Goal: Task Accomplishment & Management: Complete application form

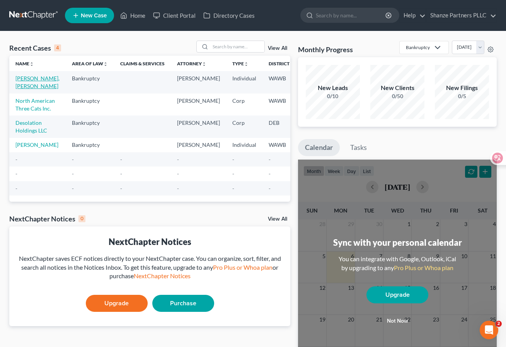
click at [33, 80] on link "[PERSON_NAME], [PERSON_NAME]" at bounding box center [37, 82] width 44 height 14
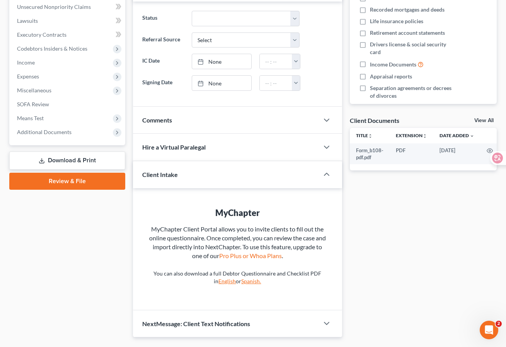
scroll to position [182, 0]
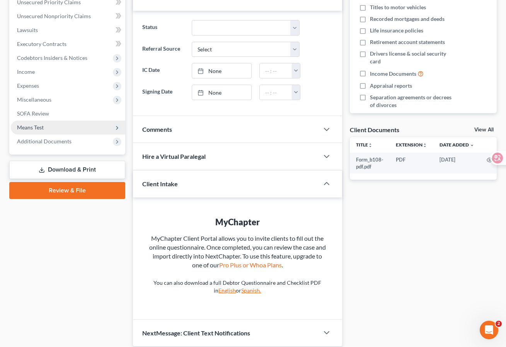
click at [95, 124] on span "Means Test" at bounding box center [68, 128] width 114 height 14
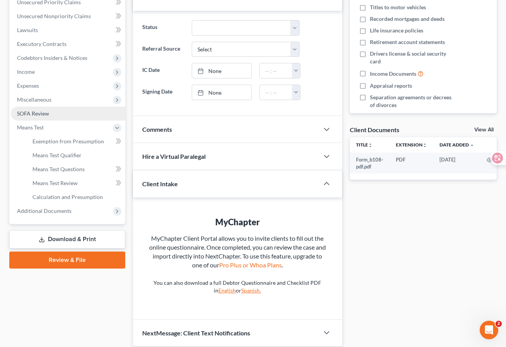
click at [95, 116] on link "SOFA Review" at bounding box center [68, 114] width 114 height 14
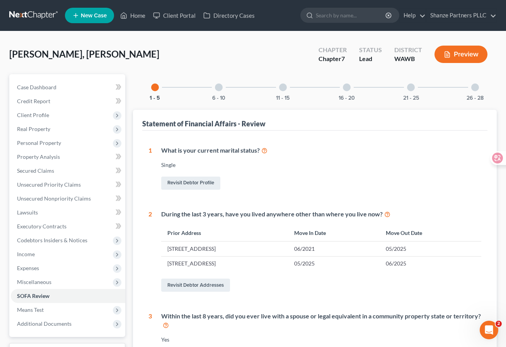
click at [479, 54] on button "Preview" at bounding box center [460, 54] width 53 height 17
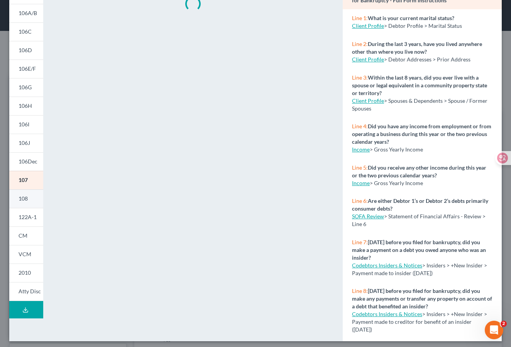
scroll to position [82, 0]
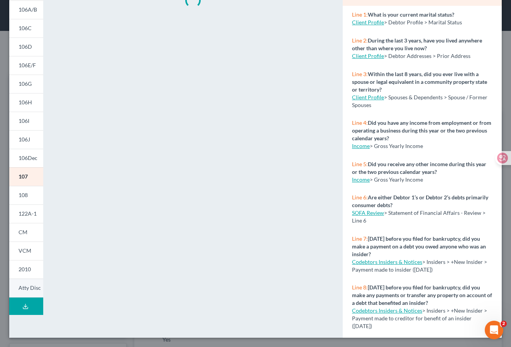
click at [28, 287] on span "Atty Disc" at bounding box center [30, 287] width 22 height 7
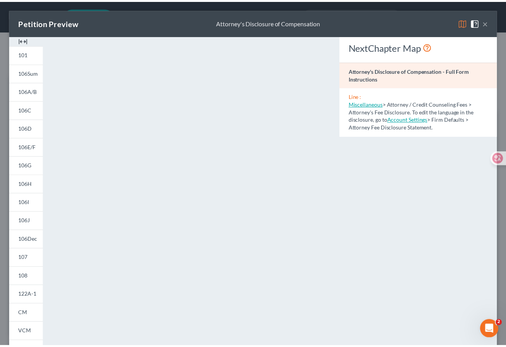
scroll to position [4, 0]
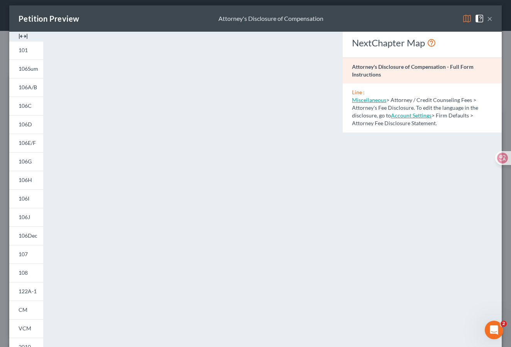
click at [488, 16] on button "×" at bounding box center [490, 18] width 5 height 9
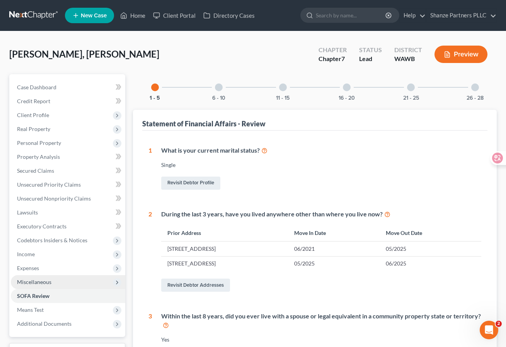
click at [75, 280] on span "Miscellaneous" at bounding box center [68, 282] width 114 height 14
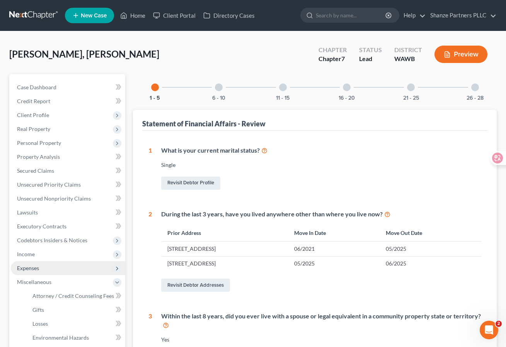
click at [85, 273] on span "Expenses" at bounding box center [68, 268] width 114 height 14
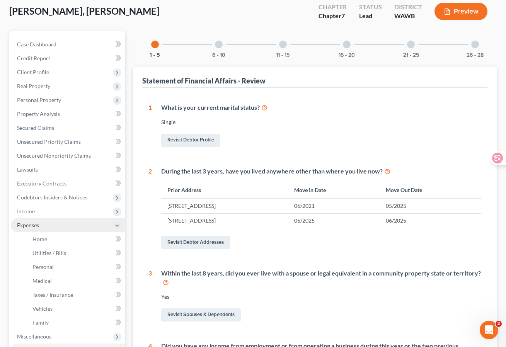
scroll to position [43, 0]
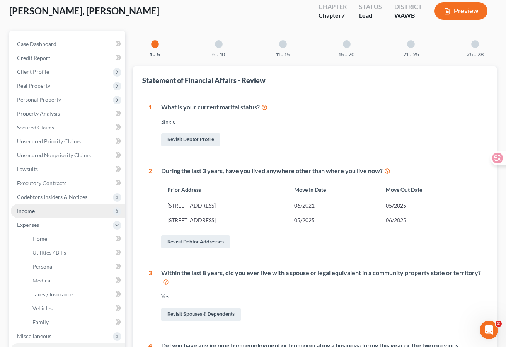
click at [86, 216] on span "Income" at bounding box center [68, 211] width 114 height 14
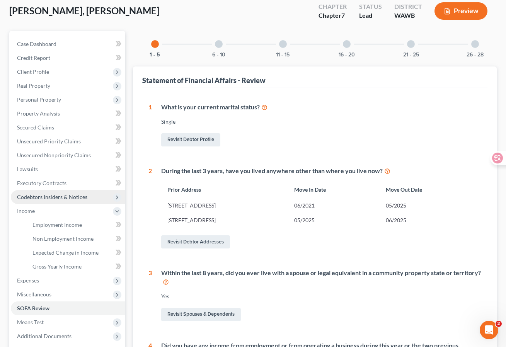
click at [95, 194] on span "Codebtors Insiders & Notices" at bounding box center [68, 197] width 114 height 14
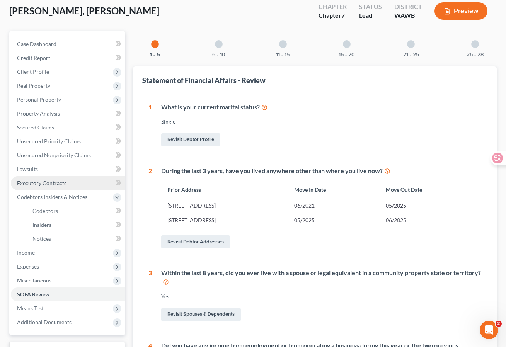
click at [98, 178] on link "Executory Contracts" at bounding box center [68, 183] width 114 height 14
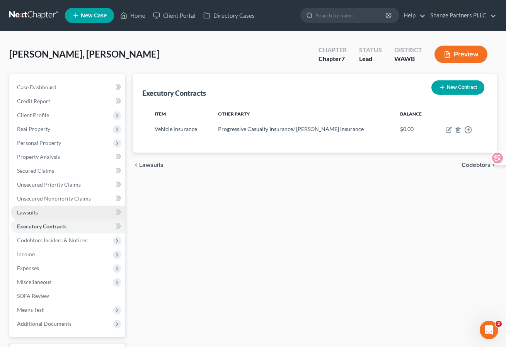
click at [88, 211] on link "Lawsuits" at bounding box center [68, 213] width 114 height 14
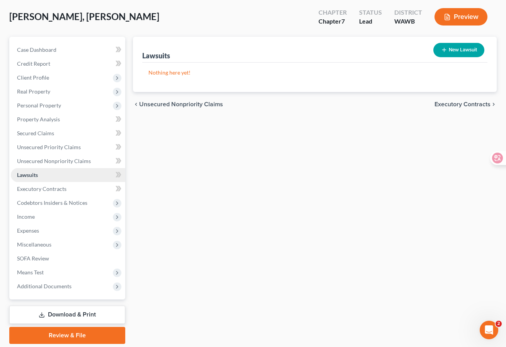
scroll to position [44, 0]
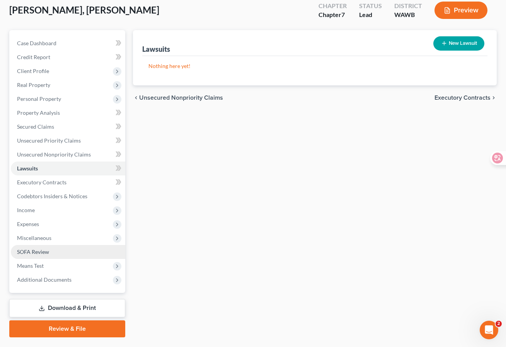
click at [91, 255] on link "SOFA Review" at bounding box center [68, 252] width 114 height 14
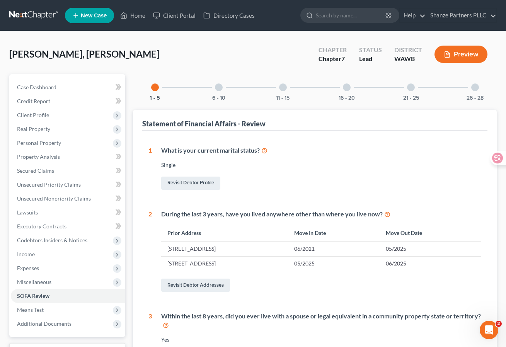
click at [346, 85] on div at bounding box center [347, 87] width 8 height 8
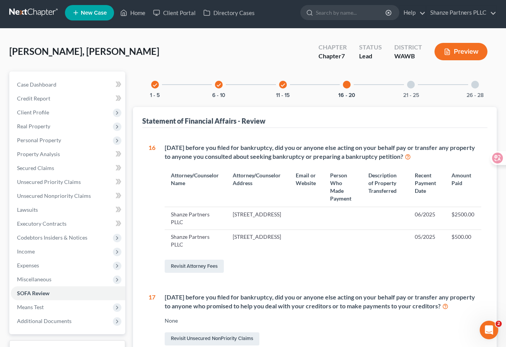
scroll to position [4, 0]
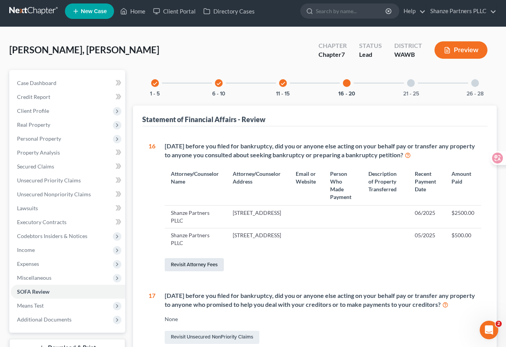
click at [217, 263] on link "Revisit Attorney Fees" at bounding box center [194, 264] width 59 height 13
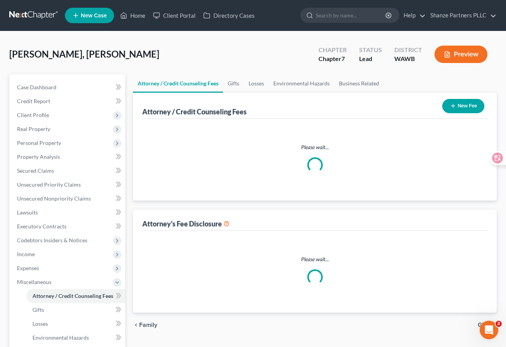
select select "0"
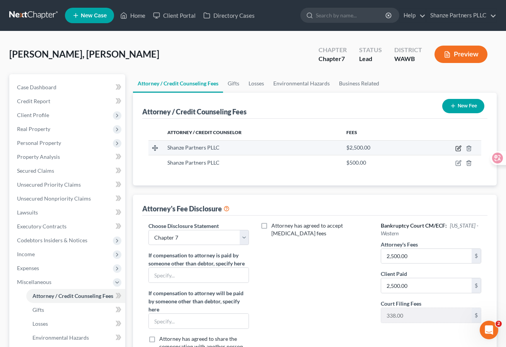
click at [459, 146] on icon "button" at bounding box center [458, 147] width 3 height 3
select select "50"
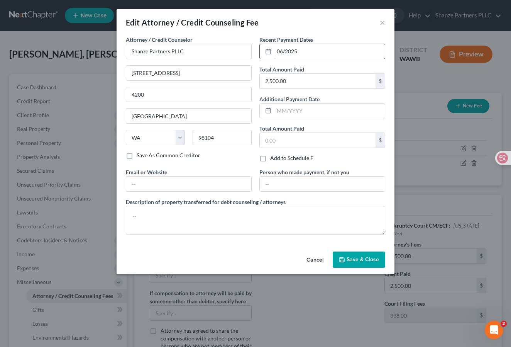
click at [284, 49] on input "06/2025" at bounding box center [329, 51] width 111 height 15
type input "04/2025"
click at [372, 262] on span "Save & Close" at bounding box center [363, 259] width 32 height 7
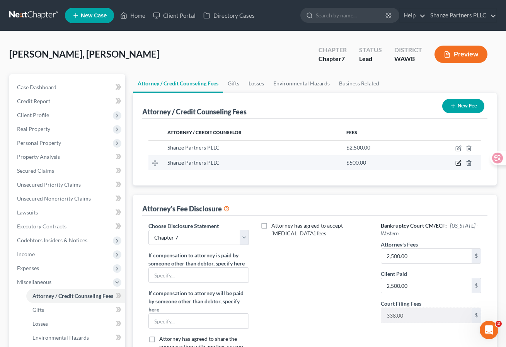
click at [458, 164] on icon "button" at bounding box center [458, 163] width 6 height 6
select select "50"
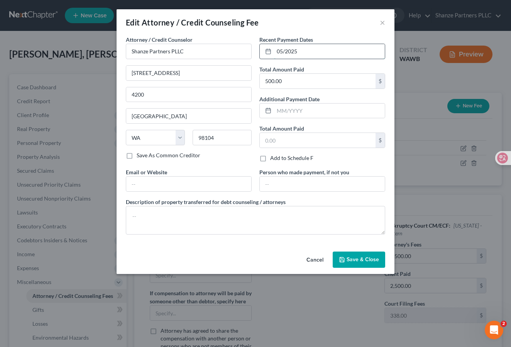
click at [282, 51] on input "05/2025" at bounding box center [329, 51] width 111 height 15
type input "04/2025"
click at [353, 256] on button "Save & Close" at bounding box center [359, 259] width 53 height 16
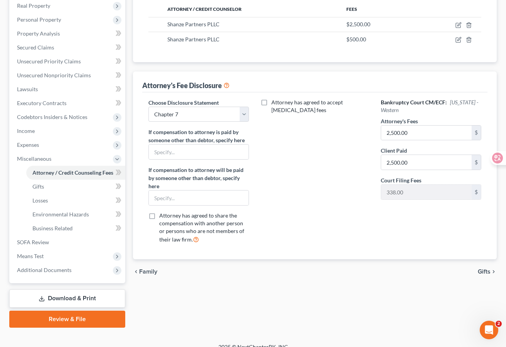
scroll to position [133, 0]
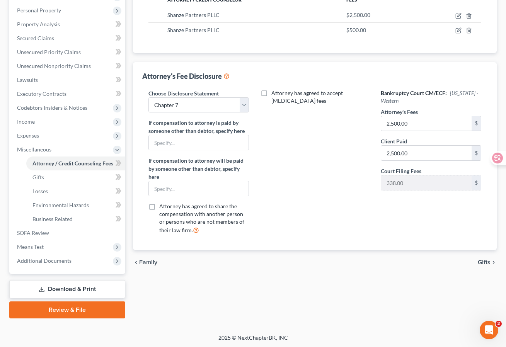
click at [77, 307] on link "Review & File" at bounding box center [67, 309] width 116 height 17
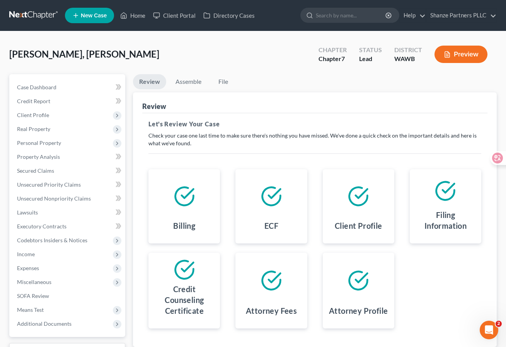
click at [463, 58] on button "Preview" at bounding box center [460, 54] width 53 height 17
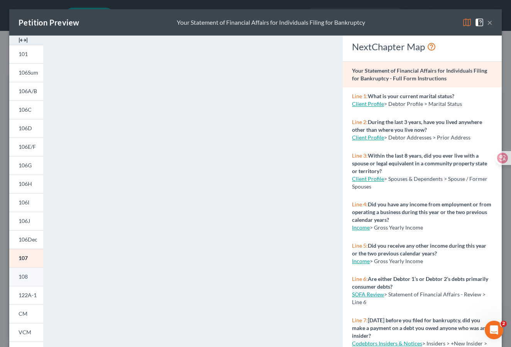
click at [28, 279] on span "108" at bounding box center [23, 276] width 9 height 7
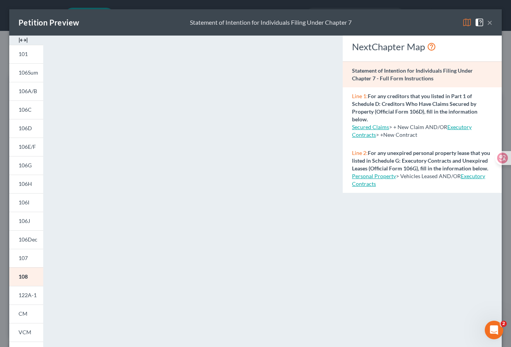
click at [488, 23] on button "×" at bounding box center [490, 22] width 5 height 9
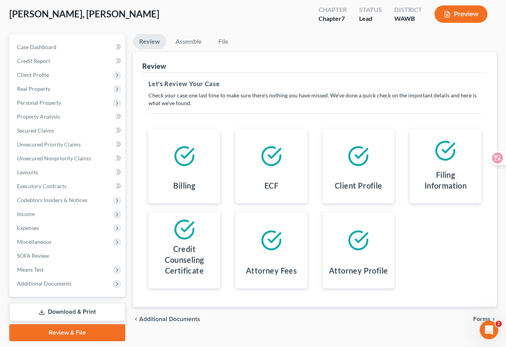
scroll to position [63, 0]
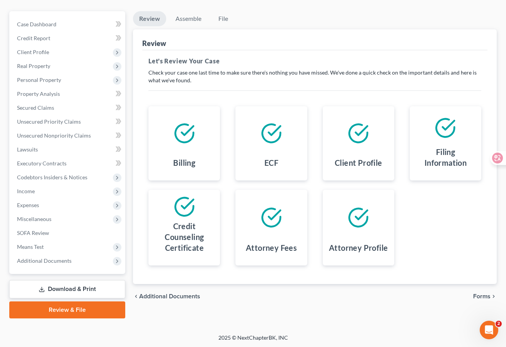
click at [481, 296] on span "Forms" at bounding box center [481, 296] width 17 height 6
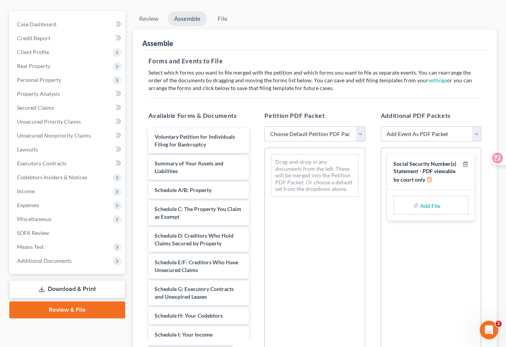
click at [306, 133] on select "Choose Default Petition PDF Packet Emergency Filing (Voluntary Petition and Cre…" at bounding box center [314, 133] width 100 height 15
click at [264, 126] on select "Choose Default Petition PDF Packet Emergency Filing (Voluntary Petition and Cre…" at bounding box center [314, 133] width 100 height 15
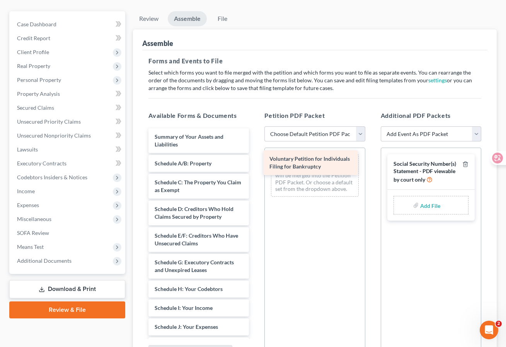
drag, startPoint x: 209, startPoint y: 138, endPoint x: 328, endPoint y: 161, distance: 121.2
click at [255, 161] on div "Voluntary Petition for Individuals Filing for Bankruptcy Voluntary Petition for…" at bounding box center [198, 347] width 113 height 439
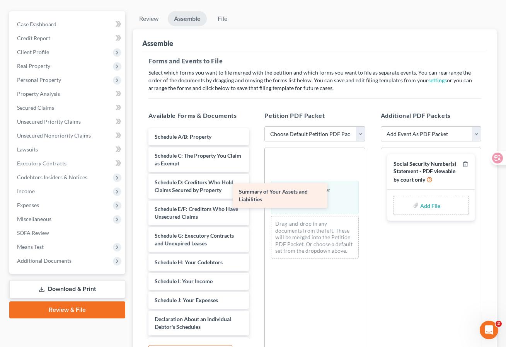
drag, startPoint x: 208, startPoint y: 133, endPoint x: 303, endPoint y: 194, distance: 113.7
click at [255, 194] on div "Summary of Your Assets and Liabilities Summary of Your Assets and Liabilities S…" at bounding box center [198, 334] width 113 height 413
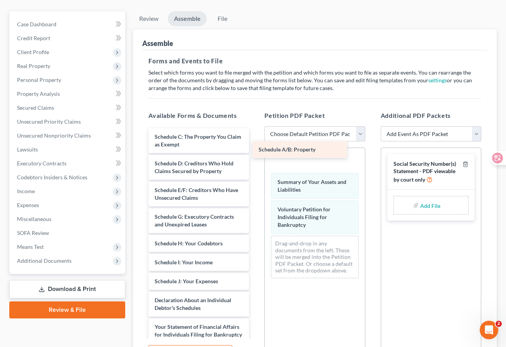
drag, startPoint x: 204, startPoint y: 136, endPoint x: 323, endPoint y: 158, distance: 120.9
click at [255, 158] on div "Schedule A/B: Property Schedule A/B: Property Schedule C: The Property You Clai…" at bounding box center [198, 325] width 113 height 394
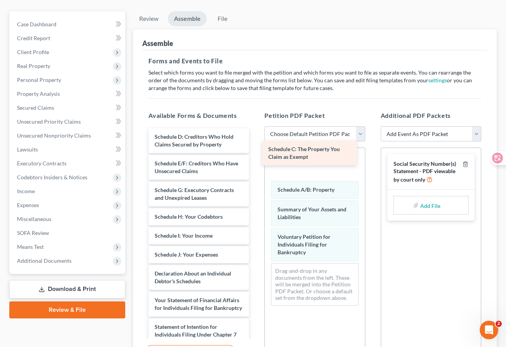
drag, startPoint x: 209, startPoint y: 135, endPoint x: 323, endPoint y: 149, distance: 115.2
click at [255, 149] on div "Schedule C: The Property You Claim as Exempt Schedule C: The Property You Claim…" at bounding box center [198, 311] width 113 height 367
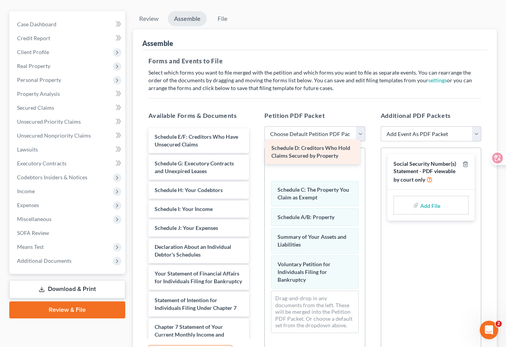
drag, startPoint x: 208, startPoint y: 134, endPoint x: 326, endPoint y: 146, distance: 118.1
click at [255, 146] on div "Schedule D: Creditors Who Hold Claims Secured by Property Schedule D: Creditors…" at bounding box center [198, 298] width 113 height 340
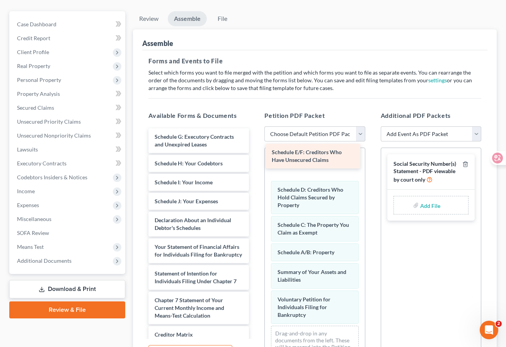
drag, startPoint x: 205, startPoint y: 135, endPoint x: 324, endPoint y: 152, distance: 120.1
click at [255, 152] on div "Schedule E/F: Creditors Who Have Unsecured Claims Schedule E/F: Creditors Who H…" at bounding box center [198, 285] width 113 height 314
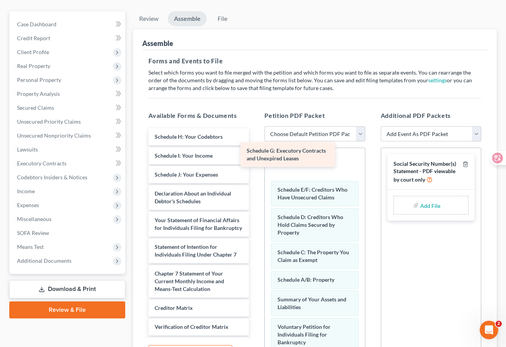
drag, startPoint x: 201, startPoint y: 143, endPoint x: 303, endPoint y: 158, distance: 103.2
click at [255, 158] on div "Schedule G: Executory Contracts and Unexpired Leases Schedule G: Executory Cont…" at bounding box center [198, 271] width 113 height 287
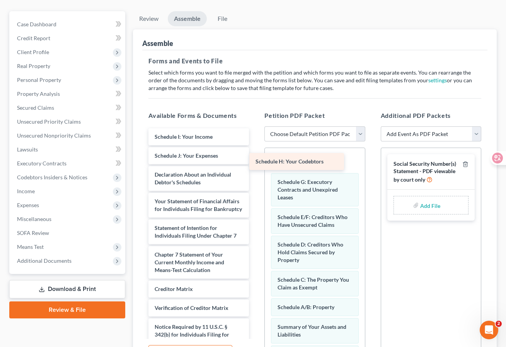
drag, startPoint x: 207, startPoint y: 138, endPoint x: 322, endPoint y: 168, distance: 118.6
click at [255, 168] on div "Schedule H: Your Codebtors Schedule H: Your Codebtors Schedule I: Your Income S…" at bounding box center [198, 262] width 113 height 268
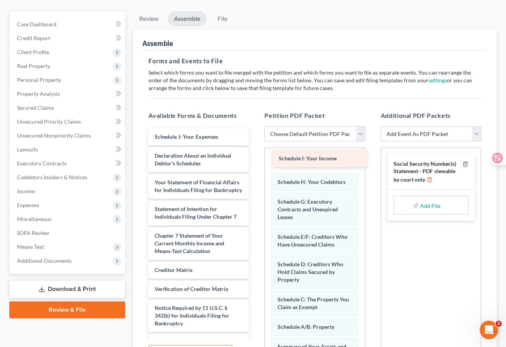
drag, startPoint x: 205, startPoint y: 134, endPoint x: 333, endPoint y: 158, distance: 130.2
click at [255, 158] on div "Schedule I: Your Income Schedule I: Your Income Schedule J: Your Expenses Decla…" at bounding box center [198, 252] width 113 height 249
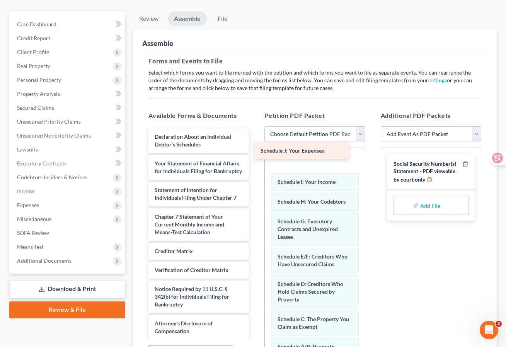
drag, startPoint x: 200, startPoint y: 132, endPoint x: 326, endPoint y: 155, distance: 128.0
click at [255, 155] on div "Schedule J: Your Expenses Schedule J: Your Expenses Declaration About an Indivi…" at bounding box center [198, 243] width 113 height 230
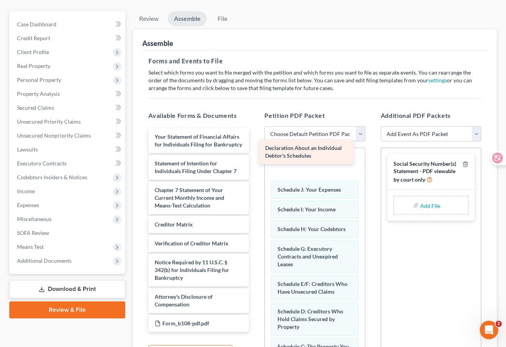
drag, startPoint x: 195, startPoint y: 131, endPoint x: 313, endPoint y: 144, distance: 118.6
click at [255, 144] on div "Declaration About an Individual Debtor's Schedules Declaration About an Individ…" at bounding box center [198, 230] width 113 height 204
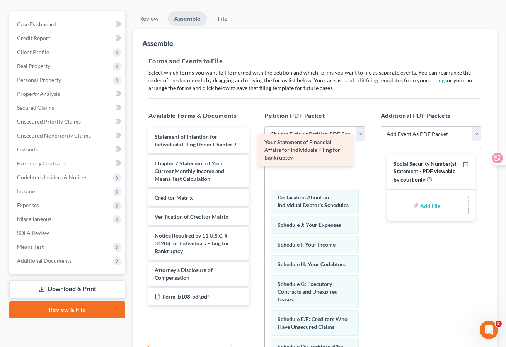
drag, startPoint x: 189, startPoint y: 133, endPoint x: 299, endPoint y: 139, distance: 110.3
click at [255, 139] on div "Your Statement of Financial Affairs for Individuals Filing for Bankruptcy Your …" at bounding box center [198, 216] width 113 height 177
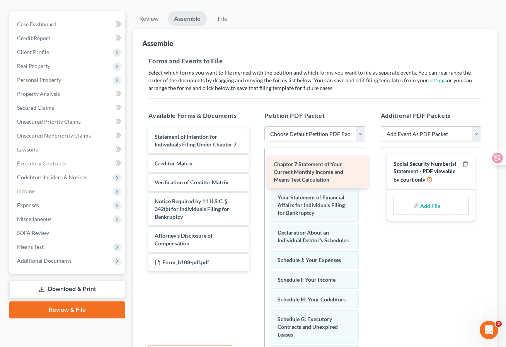
drag, startPoint x: 189, startPoint y: 164, endPoint x: 308, endPoint y: 165, distance: 119.0
click at [255, 165] on div "Chapter 7 Statement of Your Current Monthly Income and Means-Test Calculation S…" at bounding box center [198, 199] width 113 height 143
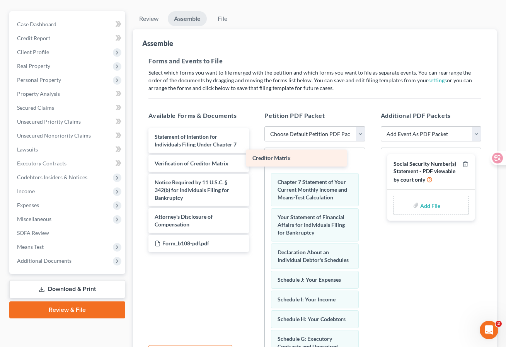
drag, startPoint x: 206, startPoint y: 163, endPoint x: 304, endPoint y: 158, distance: 98.2
click at [255, 158] on div "Creditor Matrix Statement of Intention for Individuals Filing Under Chapter 7 C…" at bounding box center [198, 190] width 113 height 124
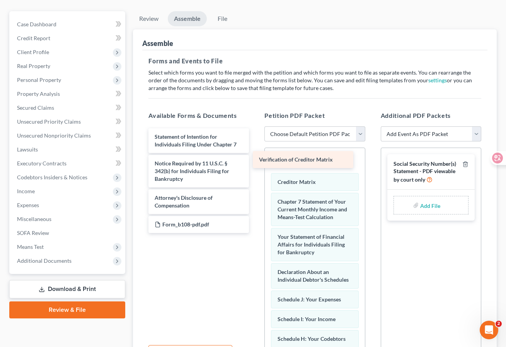
drag, startPoint x: 204, startPoint y: 161, endPoint x: 311, endPoint y: 158, distance: 107.1
click at [255, 158] on div "Verification of Creditor Matrix Statement of Intention for Individuals Filing U…" at bounding box center [198, 180] width 113 height 105
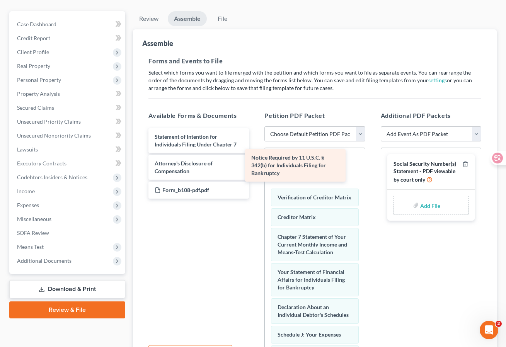
drag, startPoint x: 211, startPoint y: 169, endPoint x: 310, endPoint y: 164, distance: 99.4
click at [255, 164] on div "Notice Required by 11 U.S.C. § 342(b) for Individuals Filing for Bankruptcy Sta…" at bounding box center [198, 163] width 113 height 70
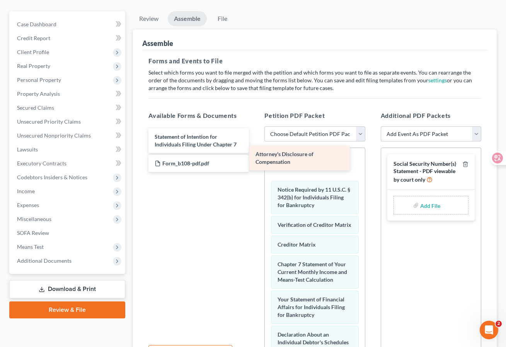
drag, startPoint x: 203, startPoint y: 168, endPoint x: 304, endPoint y: 160, distance: 101.2
click at [255, 160] on div "Attorney's Disclosure of Compensation Statement of Intention for Individuals Fi…" at bounding box center [198, 150] width 113 height 44
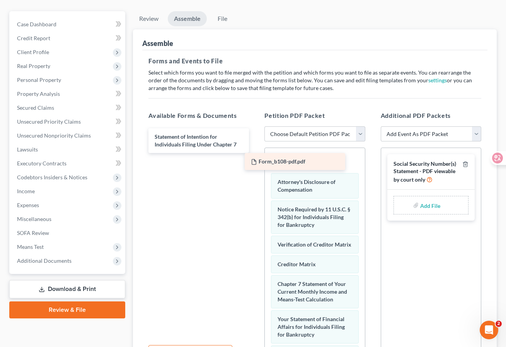
drag, startPoint x: 226, startPoint y: 163, endPoint x: 323, endPoint y: 162, distance: 96.2
click at [255, 153] on div "Form_b108-pdf.pdf Statement of Intention for Individuals Filing Under Chapter 7…" at bounding box center [198, 140] width 113 height 25
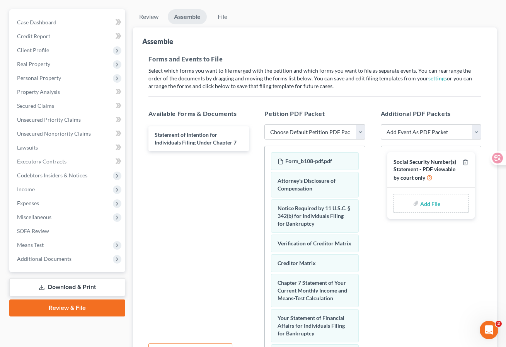
scroll to position [64, 0]
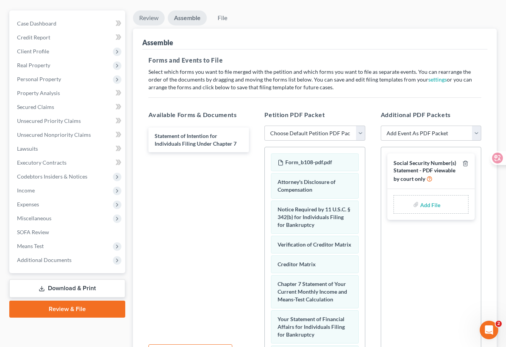
click at [150, 20] on link "Review" at bounding box center [149, 17] width 32 height 15
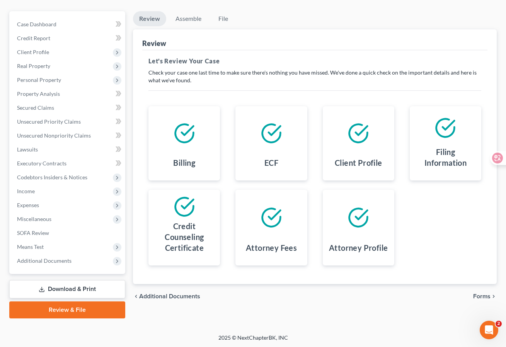
click at [93, 290] on link "Download & Print" at bounding box center [67, 289] width 116 height 18
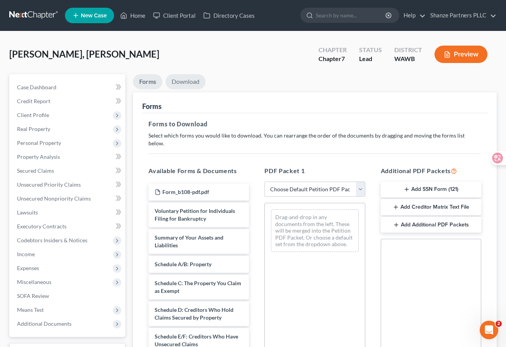
click at [190, 79] on link "Download" at bounding box center [185, 81] width 40 height 15
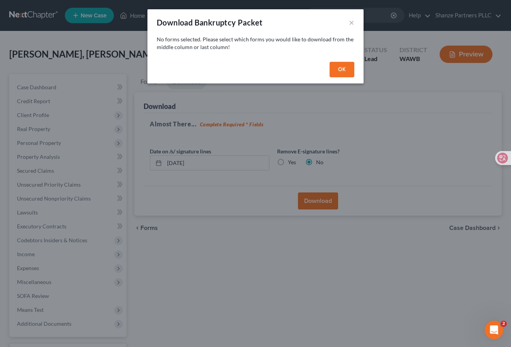
click at [340, 70] on button "OK" at bounding box center [342, 69] width 25 height 15
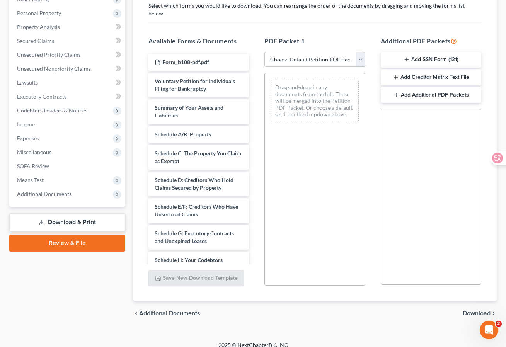
click at [447, 53] on button "Add SSN Form (121)" at bounding box center [431, 60] width 100 height 16
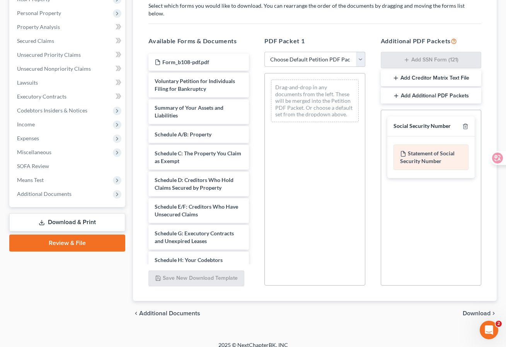
click at [432, 155] on div "Statement of Social Security Number" at bounding box center [430, 156] width 75 height 25
click at [416, 148] on div "Statement of Social Security Number" at bounding box center [430, 156] width 75 height 25
click at [427, 153] on div "Statement of Social Security Number" at bounding box center [430, 156] width 75 height 25
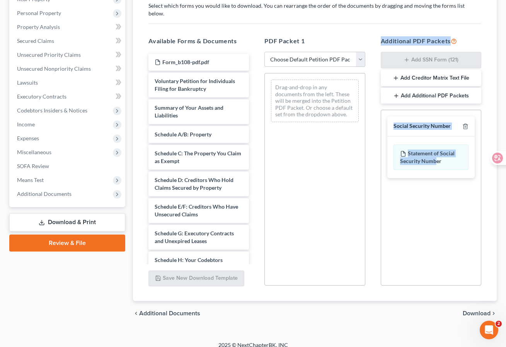
drag, startPoint x: 436, startPoint y: 153, endPoint x: 305, endPoint y: 142, distance: 131.8
click at [305, 142] on div "Available Forms & Documents Form_b108-pdf.pdf Voluntary Petition for Individual…" at bounding box center [315, 161] width 348 height 262
click at [431, 202] on div "Social Security Number Statement of Social Security Number Creditor Matrix Text…" at bounding box center [431, 198] width 100 height 176
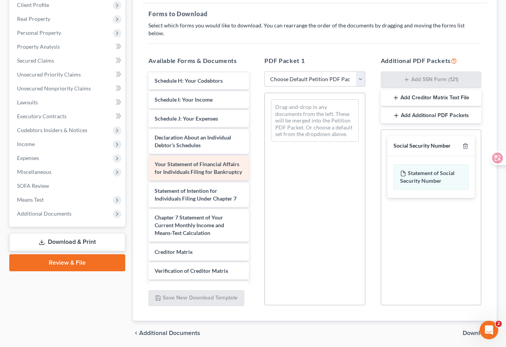
scroll to position [265, 0]
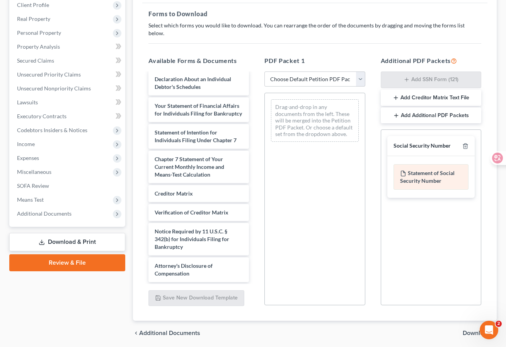
click at [422, 167] on div "Statement of Social Security Number" at bounding box center [430, 176] width 75 height 25
click at [433, 173] on div "Statement of Social Security Number" at bounding box center [430, 176] width 75 height 25
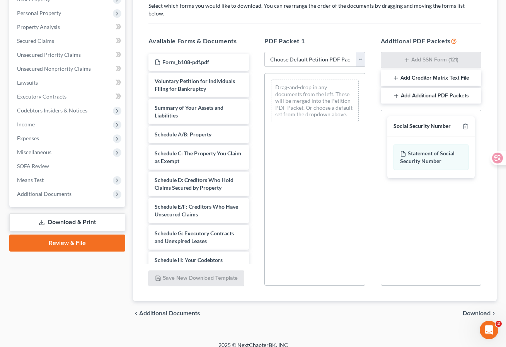
scroll to position [129, 0]
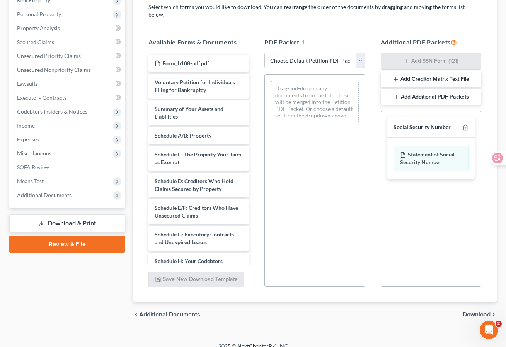
click at [94, 246] on link "Review & File" at bounding box center [67, 244] width 116 height 17
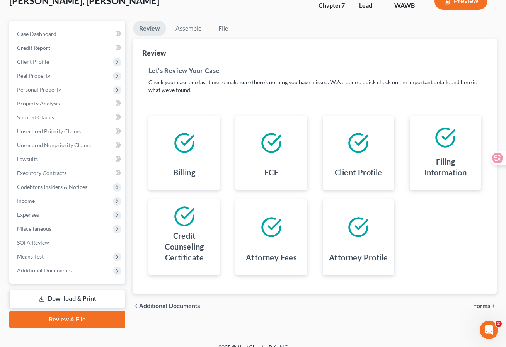
scroll to position [56, 0]
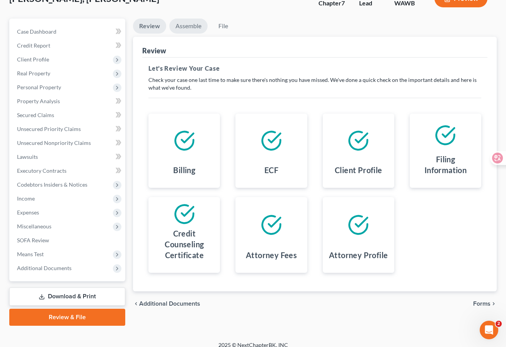
click at [190, 27] on link "Assemble" at bounding box center [188, 26] width 38 height 15
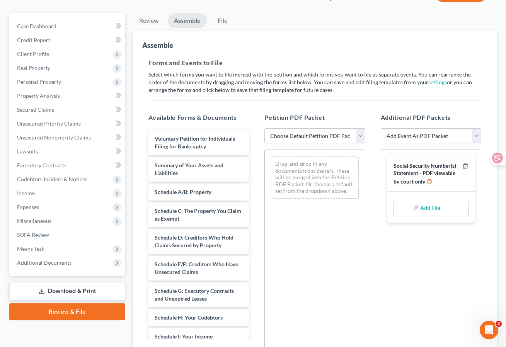
scroll to position [63, 0]
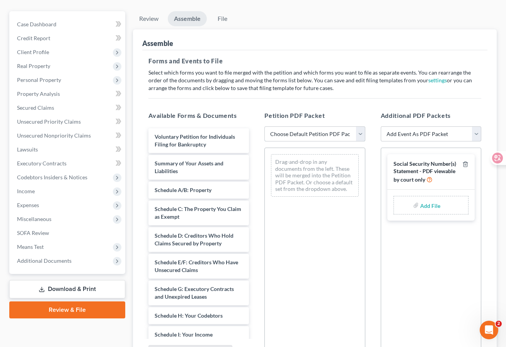
click at [316, 132] on select "Choose Default Petition PDF Packet Emergency Filing (Voluntary Petition and Cre…" at bounding box center [314, 133] width 100 height 15
click at [264, 126] on select "Choose Default Petition PDF Packet Emergency Filing (Voluntary Petition and Cre…" at bounding box center [314, 133] width 100 height 15
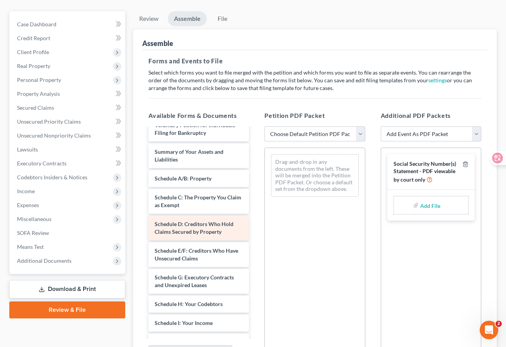
scroll to position [0, 0]
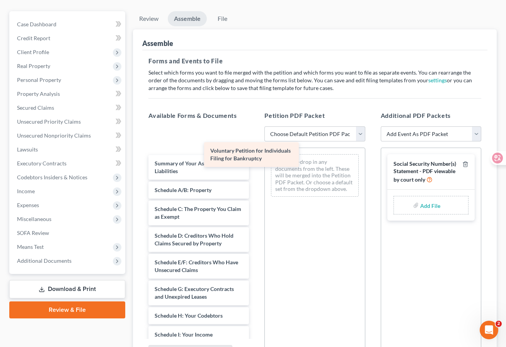
drag, startPoint x: 198, startPoint y: 142, endPoint x: 324, endPoint y: 172, distance: 130.0
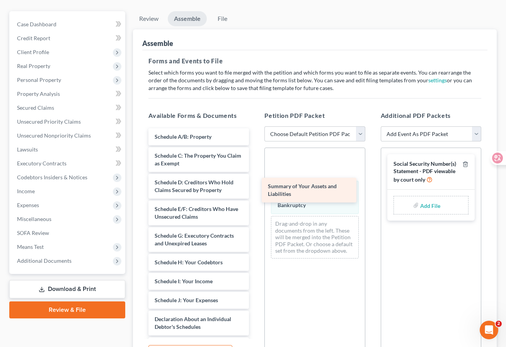
drag, startPoint x: 207, startPoint y: 139, endPoint x: 332, endPoint y: 199, distance: 138.2
click at [255, 199] on div "Summary of Your Assets and Liabilities Summary of Your Assets and Liabilities S…" at bounding box center [198, 334] width 113 height 413
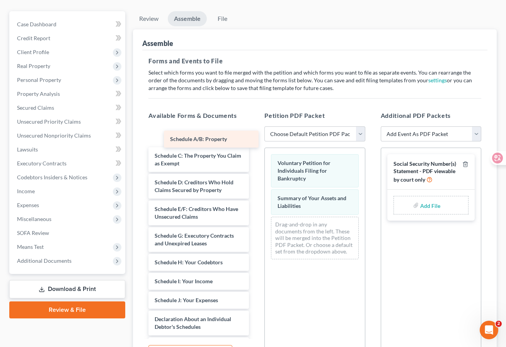
drag, startPoint x: 217, startPoint y: 138, endPoint x: 312, endPoint y: 192, distance: 108.8
click at [255, 192] on div "Schedule A/B: Property Schedule A/B: Property Schedule A/B: Property Schedule C…" at bounding box center [198, 334] width 113 height 413
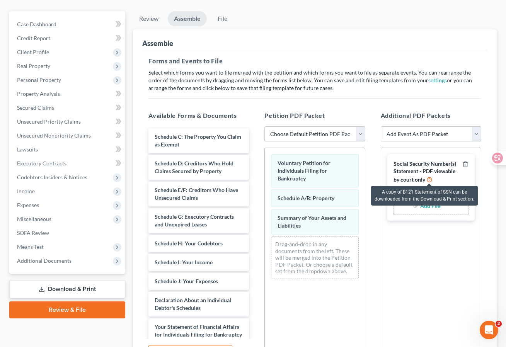
click at [428, 178] on icon at bounding box center [429, 178] width 6 height 7
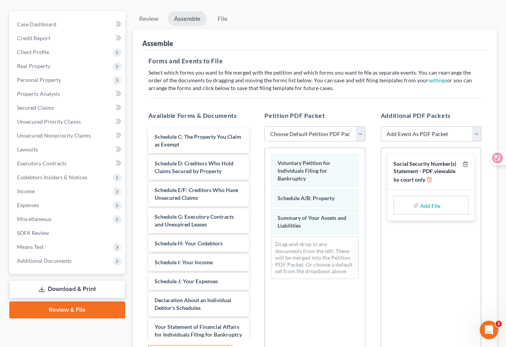
click at [438, 174] on div "Social Security Number(s) Statement - PDF viewable by court only" at bounding box center [426, 171] width 66 height 23
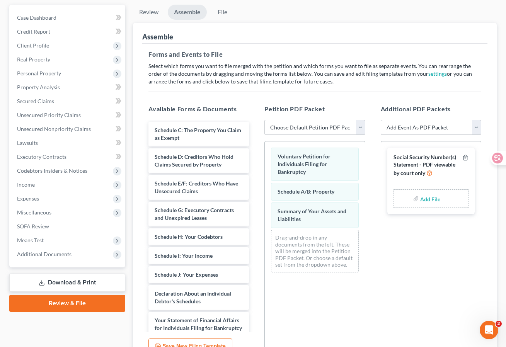
scroll to position [70, 0]
click at [435, 127] on select "Add Event As PDF Packet Certificate of Credit Counseling for Debtor Certificate…" at bounding box center [431, 126] width 100 height 15
select select "6"
click at [381, 119] on select "Add Event As PDF Packet Certificate of Credit Counseling for Debtor Certificate…" at bounding box center [431, 126] width 100 height 15
select select
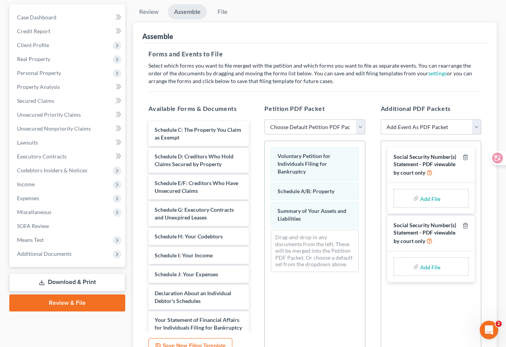
scroll to position [80, 0]
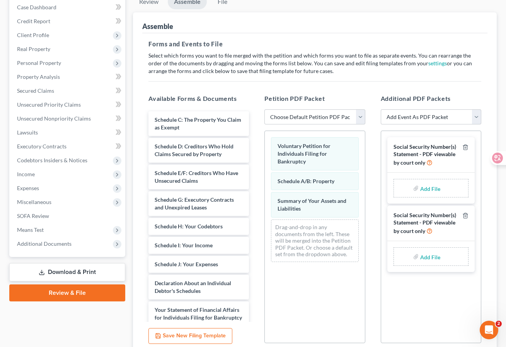
click at [428, 258] on input "file" at bounding box center [429, 257] width 19 height 14
click at [466, 216] on line "button" at bounding box center [466, 217] width 0 height 2
click at [88, 274] on link "Download & Print" at bounding box center [67, 272] width 116 height 18
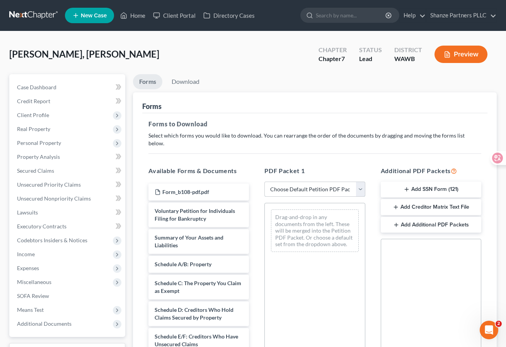
click at [308, 185] on select "Choose Default Petition PDF Packet Complete Bankruptcy Petition (all forms and …" at bounding box center [314, 189] width 100 height 15
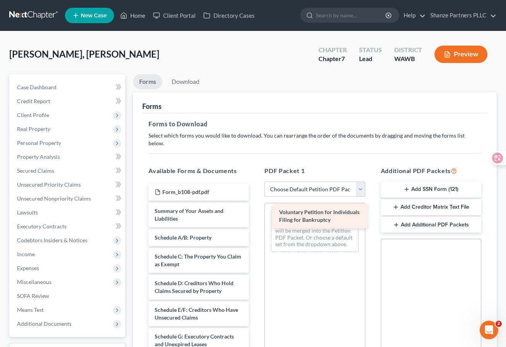
drag, startPoint x: 221, startPoint y: 207, endPoint x: 345, endPoint y: 216, distance: 124.7
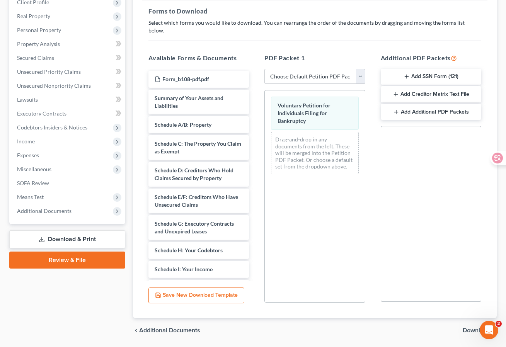
scroll to position [130, 0]
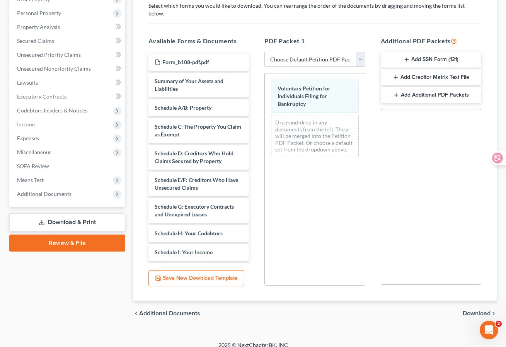
click at [466, 310] on span "Download" at bounding box center [476, 313] width 28 height 6
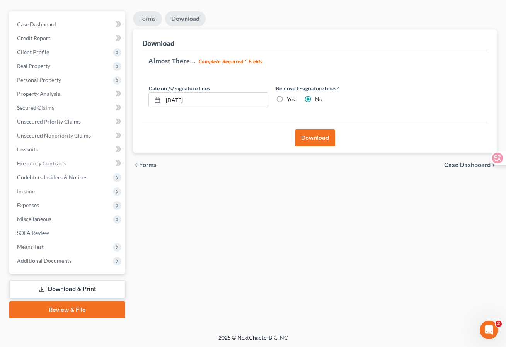
click at [148, 17] on link "Forms" at bounding box center [147, 18] width 29 height 15
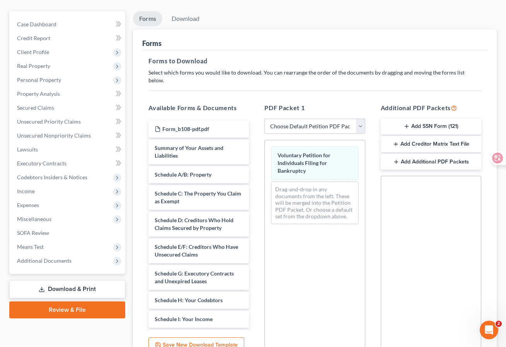
click at [427, 119] on button "Add SSN Form (121)" at bounding box center [431, 127] width 100 height 16
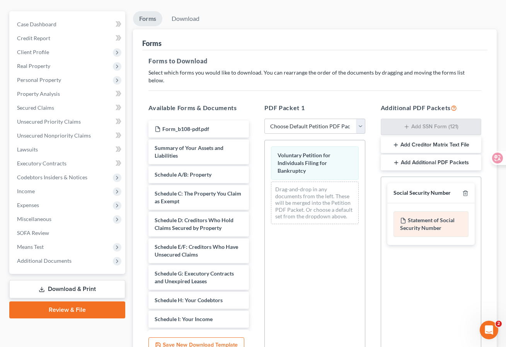
click at [419, 216] on div "Statement of Social Security Number" at bounding box center [430, 223] width 75 height 25
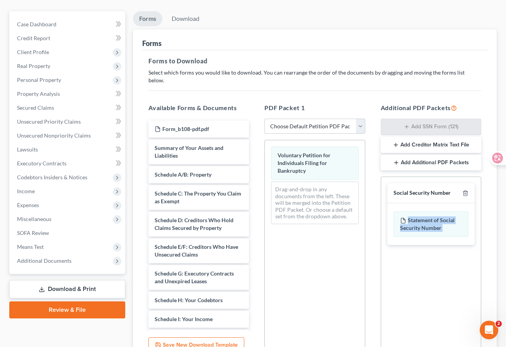
click at [431, 240] on div "Social Security Number Statement of Social Security Number Creditor Matrix Text…" at bounding box center [431, 214] width 100 height 74
click at [443, 219] on div "Statement of Social Security Number" at bounding box center [430, 223] width 75 height 25
click at [86, 310] on link "Review & File" at bounding box center [67, 309] width 116 height 17
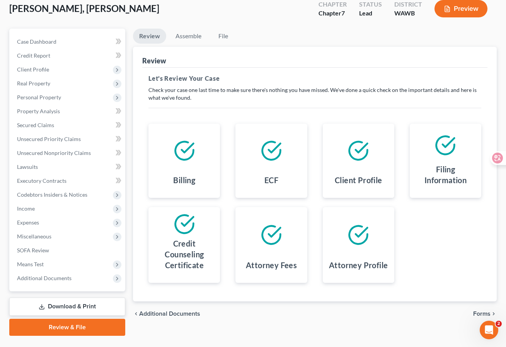
scroll to position [63, 0]
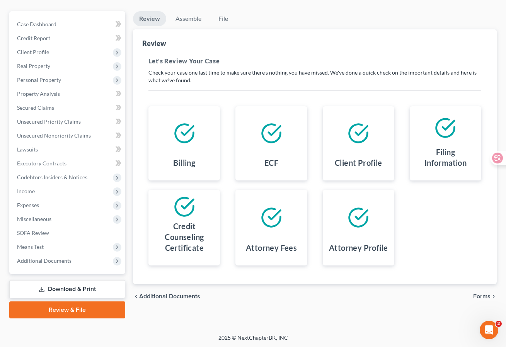
click at [479, 296] on span "Forms" at bounding box center [481, 296] width 17 height 6
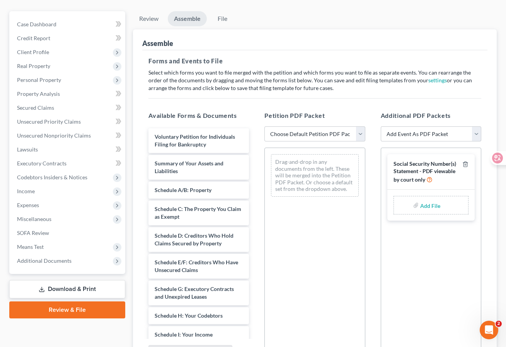
click at [411, 178] on span "Social Security Number(s) Statement - PDF viewable by court only" at bounding box center [424, 171] width 63 height 22
drag, startPoint x: 394, startPoint y: 163, endPoint x: 419, endPoint y: 170, distance: 26.2
click at [419, 170] on span "Social Security Number(s) Statement - PDF viewable by court only" at bounding box center [424, 171] width 63 height 22
copy span "Social Security Number(s) Statement"
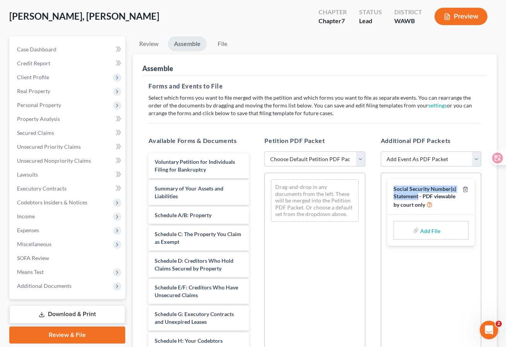
scroll to position [37, 0]
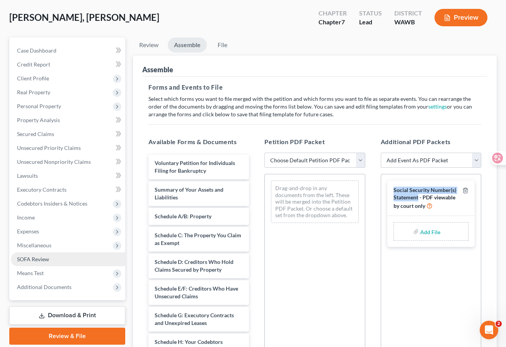
click at [70, 260] on link "SOFA Review" at bounding box center [68, 259] width 114 height 14
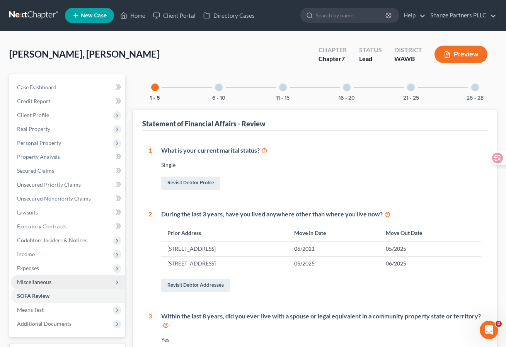
click at [77, 280] on span "Miscellaneous" at bounding box center [68, 282] width 114 height 14
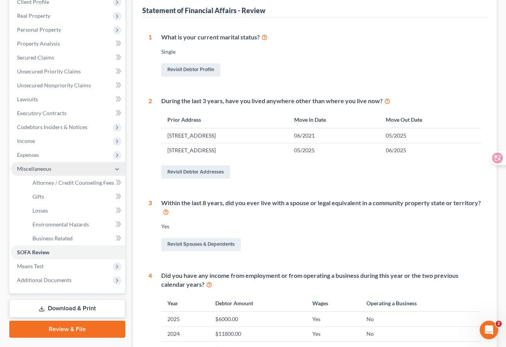
scroll to position [124, 0]
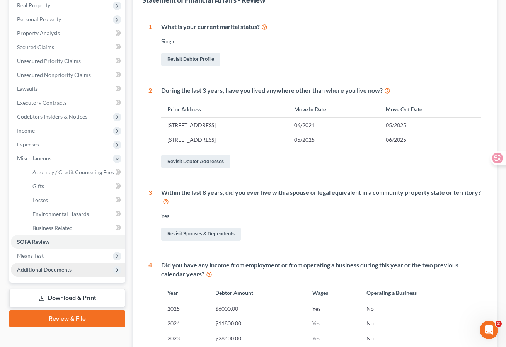
click at [85, 263] on span "Additional Documents" at bounding box center [68, 270] width 114 height 14
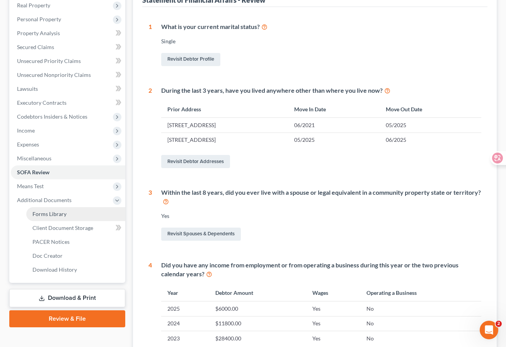
click at [88, 213] on link "Forms Library" at bounding box center [75, 214] width 99 height 14
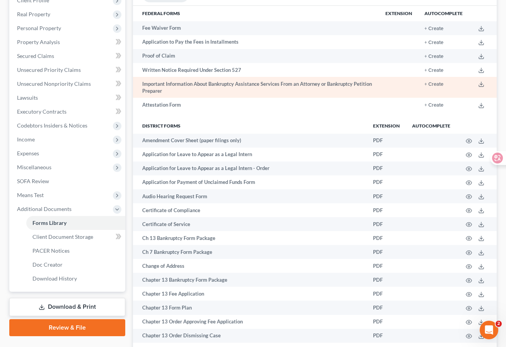
scroll to position [119, 0]
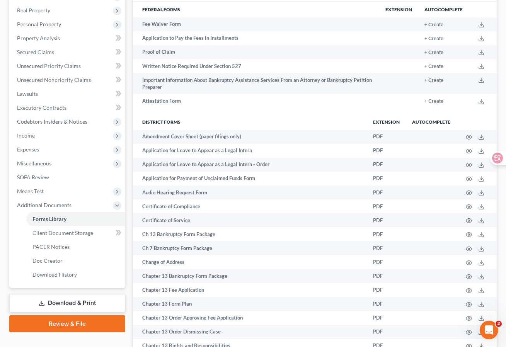
click at [90, 304] on link "Download & Print" at bounding box center [67, 303] width 116 height 18
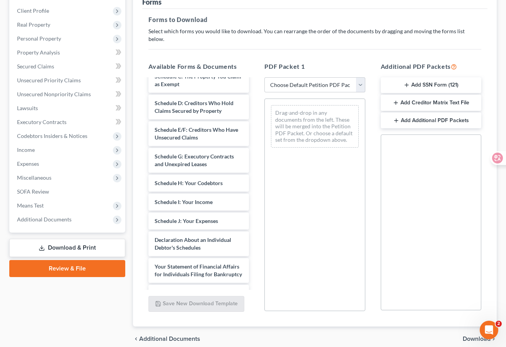
scroll to position [130, 0]
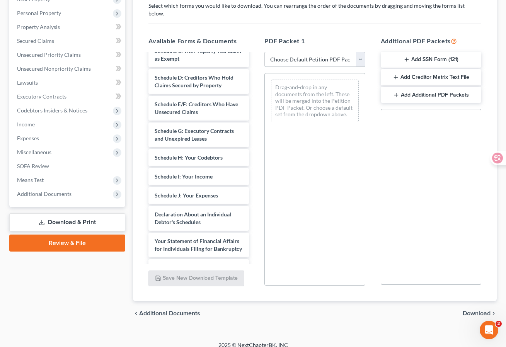
click at [307, 54] on select "Choose Default Petition PDF Packet Complete Bankruptcy Petition (all forms and …" at bounding box center [314, 59] width 100 height 15
select select "0"
click at [264, 52] on select "Choose Default Petition PDF Packet Complete Bankruptcy Petition (all forms and …" at bounding box center [314, 59] width 100 height 15
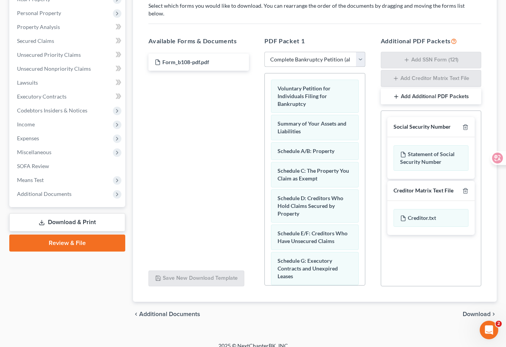
scroll to position [0, 0]
click at [448, 148] on div "Statement of Social Security Number" at bounding box center [430, 157] width 75 height 25
click at [472, 311] on span "Download" at bounding box center [476, 314] width 28 height 6
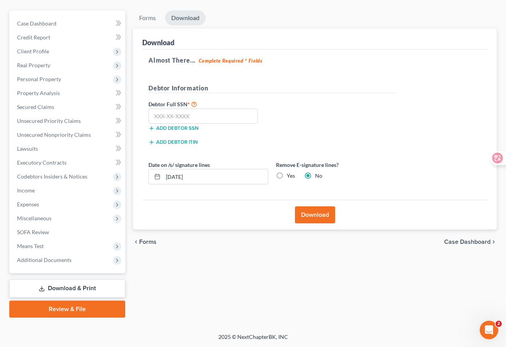
scroll to position [63, 0]
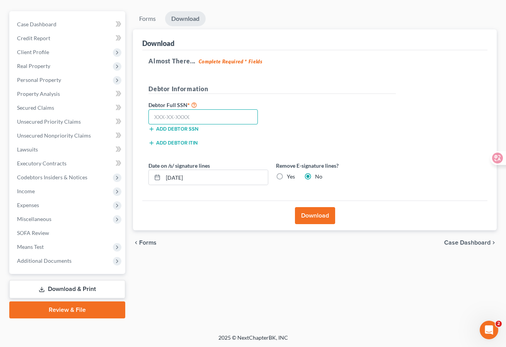
click at [211, 120] on input "text" at bounding box center [202, 116] width 109 height 15
paste input "842-79-6183"
type input "842-79-6183"
click at [253, 141] on div "Add debtor ITIN" at bounding box center [207, 142] width 127 height 8
click at [316, 215] on button "Download" at bounding box center [315, 215] width 40 height 17
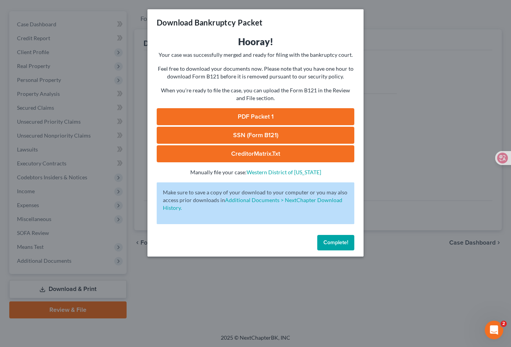
click at [277, 111] on link "PDF Packet 1" at bounding box center [256, 116] width 198 height 17
click at [139, 300] on div "Download Bankruptcy Packet Hooray! Your case was successfully merged and ready …" at bounding box center [255, 173] width 511 height 347
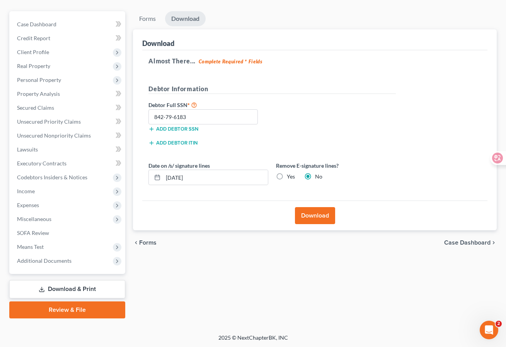
click at [81, 311] on link "Review & File" at bounding box center [67, 309] width 116 height 17
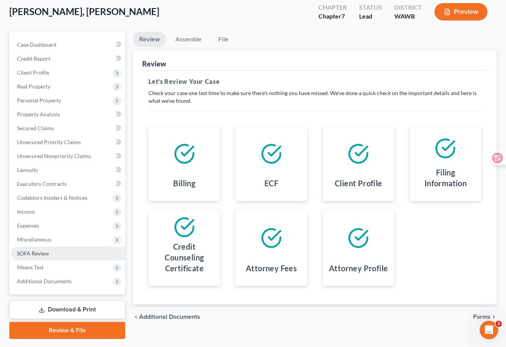
scroll to position [63, 0]
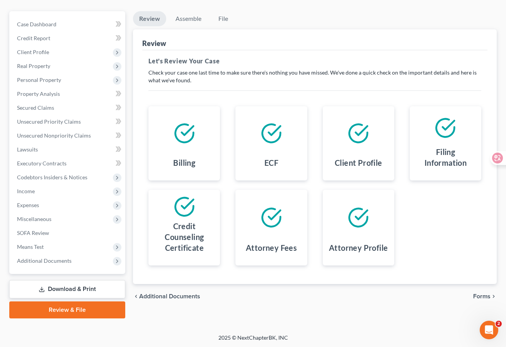
click at [477, 295] on span "Forms" at bounding box center [481, 296] width 17 height 6
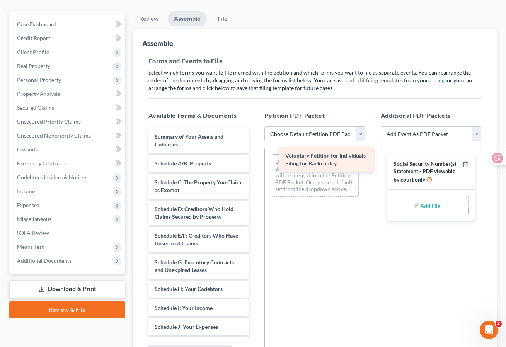
drag, startPoint x: 201, startPoint y: 134, endPoint x: 332, endPoint y: 155, distance: 132.5
click at [255, 155] on div "Voluntary Petition for Individuals Filing for Bankruptcy Voluntary Petition for…" at bounding box center [198, 347] width 113 height 439
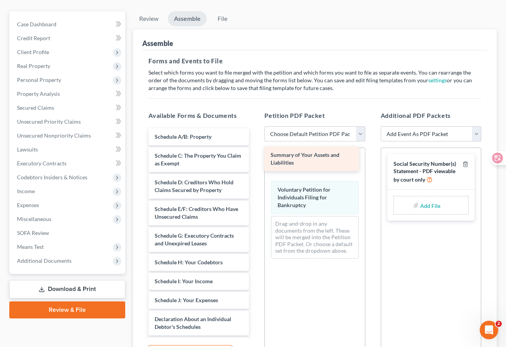
drag, startPoint x: 212, startPoint y: 141, endPoint x: 328, endPoint y: 160, distance: 117.4
click at [255, 160] on div "Summary of Your Assets and Liabilities Summary of Your Assets and Liabilities S…" at bounding box center [198, 334] width 113 height 413
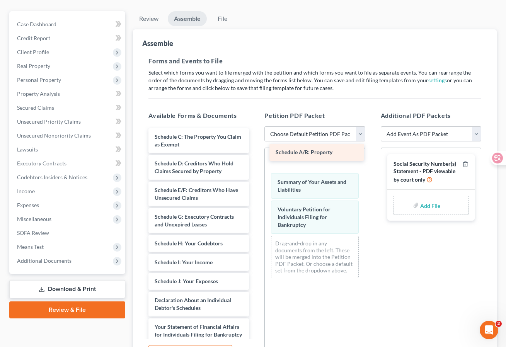
drag, startPoint x: 212, startPoint y: 139, endPoint x: 343, endPoint y: 158, distance: 132.3
click at [255, 158] on div "Schedule A/B: Property Schedule A/B: Property Schedule C: The Property You Clai…" at bounding box center [198, 325] width 113 height 394
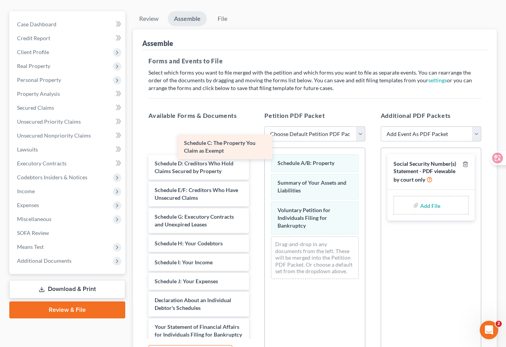
drag, startPoint x: 212, startPoint y: 132, endPoint x: 312, endPoint y: 155, distance: 102.0
click at [255, 155] on div "Schedule C: The Property You Claim as Exempt Schedule C: The Property You Claim…" at bounding box center [198, 325] width 113 height 394
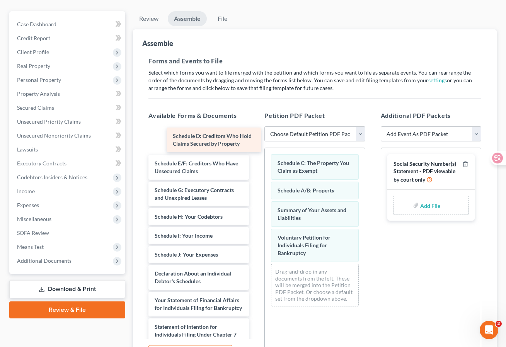
drag, startPoint x: 199, startPoint y: 133, endPoint x: 304, endPoint y: 151, distance: 106.7
click at [255, 151] on div "Schedule D: Creditors Who Hold Claims Secured by Property Schedule D: Creditors…" at bounding box center [198, 311] width 113 height 367
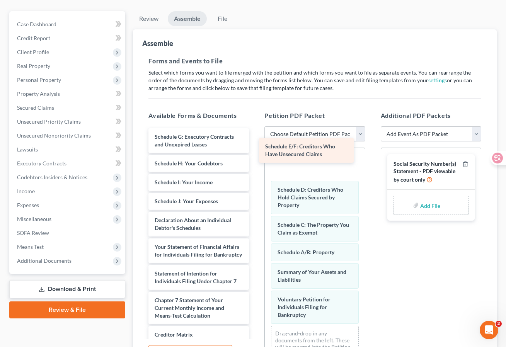
drag, startPoint x: 204, startPoint y: 138, endPoint x: 315, endPoint y: 148, distance: 111.0
click at [255, 148] on div "Schedule E/F: Creditors Who Have Unsecured Claims Schedule E/F: Creditors Who H…" at bounding box center [198, 285] width 113 height 314
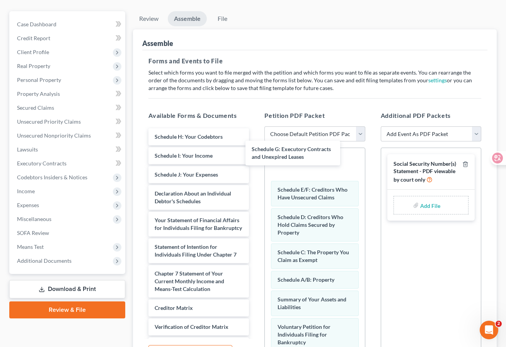
click at [255, 153] on div "Schedule G: Executory Contracts and Unexpired Leases Schedule G: Executory Cont…" at bounding box center [198, 271] width 113 height 287
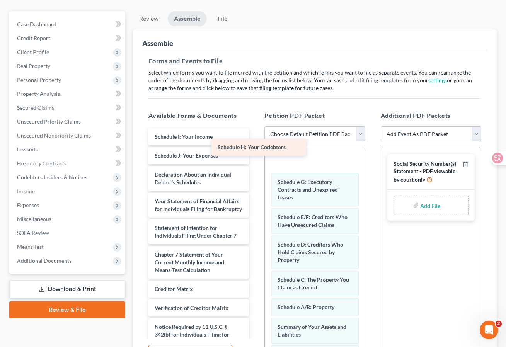
drag, startPoint x: 214, startPoint y: 141, endPoint x: 289, endPoint y: 154, distance: 76.2
click at [255, 154] on div "Schedule H: Your Codebtors Schedule H: Your Codebtors Schedule I: Your Income S…" at bounding box center [198, 262] width 113 height 268
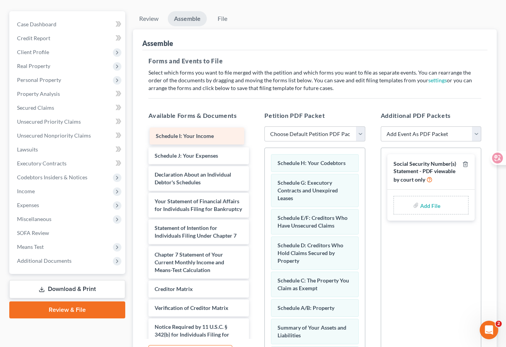
drag, startPoint x: 209, startPoint y: 139, endPoint x: 299, endPoint y: 163, distance: 92.9
click at [255, 163] on div "Schedule I: Your Income Schedule I: Your Income Schedule I: Your Income Schedul…" at bounding box center [198, 262] width 113 height 268
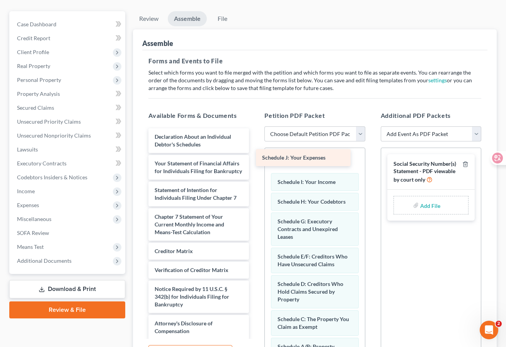
drag, startPoint x: 193, startPoint y: 137, endPoint x: 302, endPoint y: 160, distance: 111.6
click at [255, 160] on div "Schedule J: Your Expenses Schedule J: Your Expenses Declaration About an Indivi…" at bounding box center [198, 243] width 113 height 230
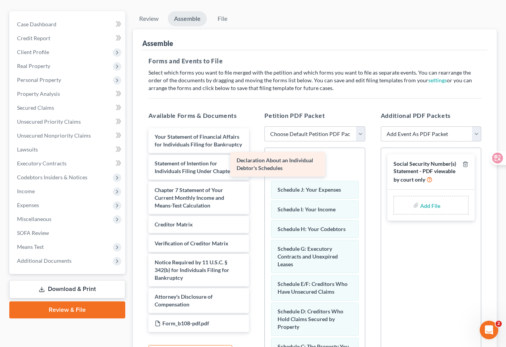
drag, startPoint x: 212, startPoint y: 131, endPoint x: 313, endPoint y: 161, distance: 104.4
click at [255, 161] on div "Declaration About an Individual Debtor's Schedules Declaration About an Individ…" at bounding box center [198, 230] width 113 height 204
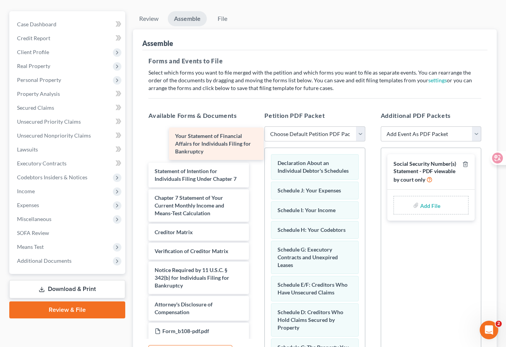
drag, startPoint x: 216, startPoint y: 137, endPoint x: 327, endPoint y: 152, distance: 112.3
click at [255, 152] on div "Your Statement of Financial Affairs for Individuals Filing for Bankruptcy Your …" at bounding box center [198, 233] width 113 height 211
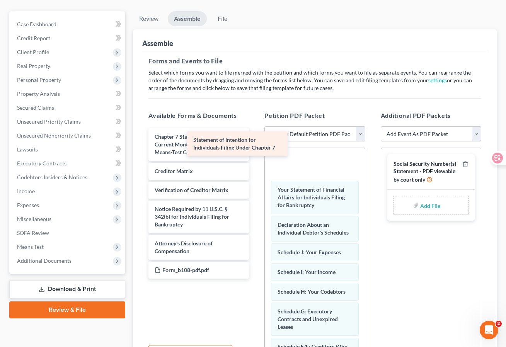
drag, startPoint x: 221, startPoint y: 139, endPoint x: 326, endPoint y: 156, distance: 107.1
click at [255, 156] on div "Statement of Intention for Individuals Filing Under Chapter 7 Statement of Inte…" at bounding box center [198, 203] width 113 height 150
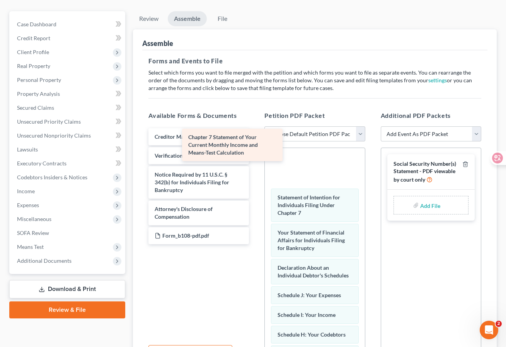
drag, startPoint x: 227, startPoint y: 141, endPoint x: 331, endPoint y: 157, distance: 104.9
click at [255, 157] on div "Chapter 7 Statement of Your Current Monthly Income and Means-Test Calculation C…" at bounding box center [198, 186] width 113 height 116
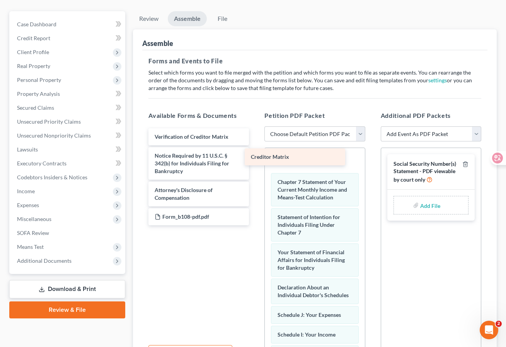
drag, startPoint x: 219, startPoint y: 138, endPoint x: 321, endPoint y: 162, distance: 104.7
click at [255, 162] on div "Creditor Matrix Creditor Matrix Verification of Creditor Matrix Notice Required…" at bounding box center [198, 176] width 113 height 97
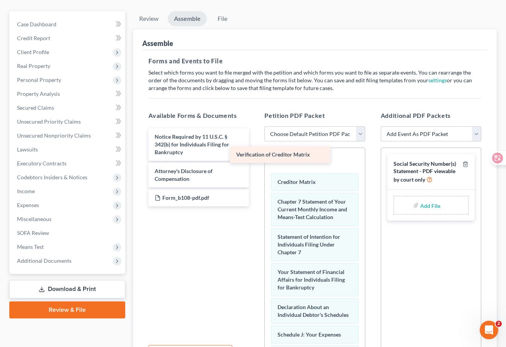
drag, startPoint x: 211, startPoint y: 132, endPoint x: 306, endPoint y: 153, distance: 97.3
click at [255, 153] on div "Verification of Creditor Matrix Verification of Creditor Matrix Notice Required…" at bounding box center [198, 167] width 113 height 78
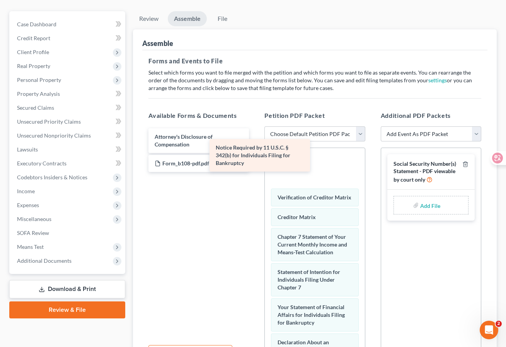
drag, startPoint x: 222, startPoint y: 133, endPoint x: 336, endPoint y: 157, distance: 116.0
click at [255, 157] on div "Notice Required by 11 U.S.C. § 342(b) for Individuals Filing for Bankruptcy Not…" at bounding box center [198, 150] width 113 height 44
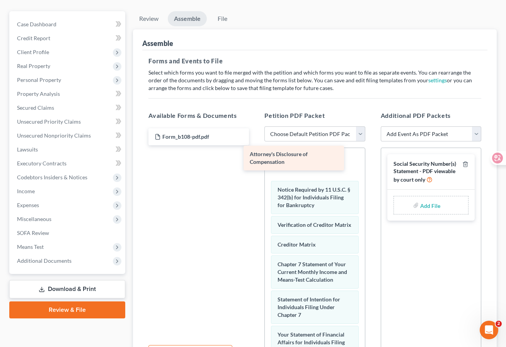
drag, startPoint x: 231, startPoint y: 142, endPoint x: 330, endPoint y: 162, distance: 100.9
click at [255, 145] on div "Attorney's Disclosure of Compensation Attorney's Disclosure of Compensation For…" at bounding box center [198, 136] width 113 height 17
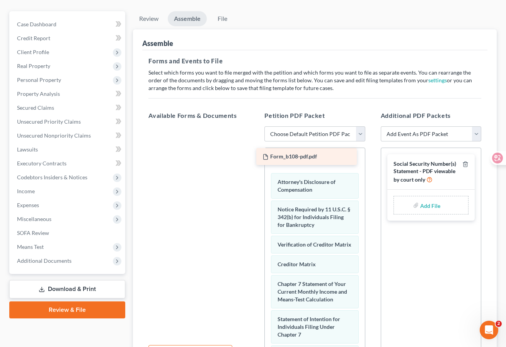
drag, startPoint x: 223, startPoint y: 138, endPoint x: 331, endPoint y: 159, distance: 109.7
click at [255, 126] on div "Form_b108-pdf.pdf Form_b108-pdf.pdf" at bounding box center [198, 126] width 113 height 0
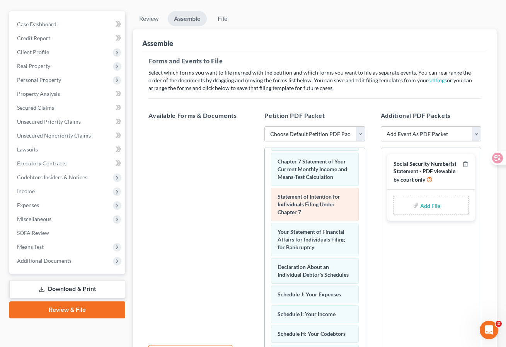
scroll to position [122, 0]
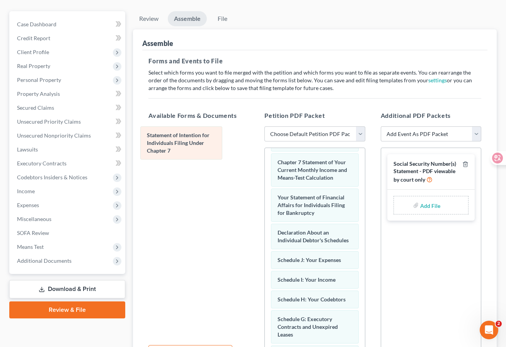
drag, startPoint x: 317, startPoint y: 226, endPoint x: 187, endPoint y: 141, distance: 155.8
click at [265, 141] on div "Statement of Intention for Individuals Filing Under Chapter 7 Form_b108-pdf.pdf…" at bounding box center [315, 295] width 100 height 541
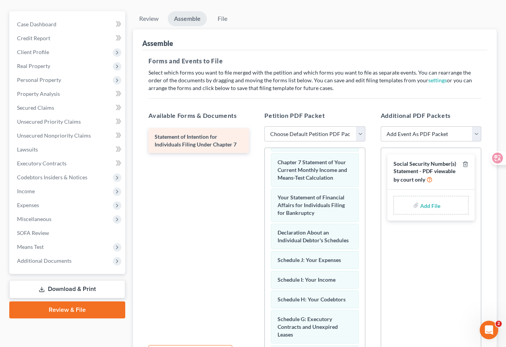
click at [198, 139] on span "Statement of Intention for Individuals Filing Under Chapter 7" at bounding box center [196, 140] width 82 height 14
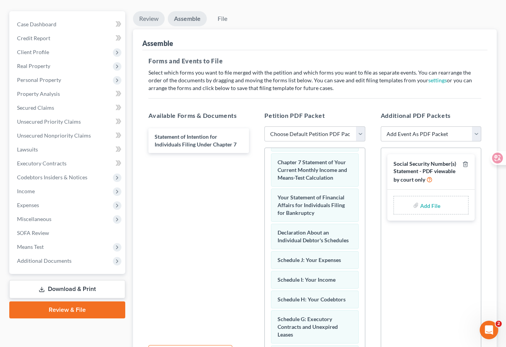
click at [155, 17] on link "Review" at bounding box center [149, 18] width 32 height 15
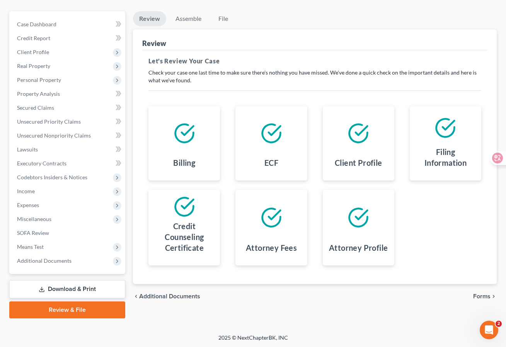
click at [430, 222] on div "Billing ECF Client Profile Filing Information Credit Counseling Certificate Att…" at bounding box center [315, 186] width 348 height 178
click at [482, 296] on span "Forms" at bounding box center [481, 296] width 17 height 6
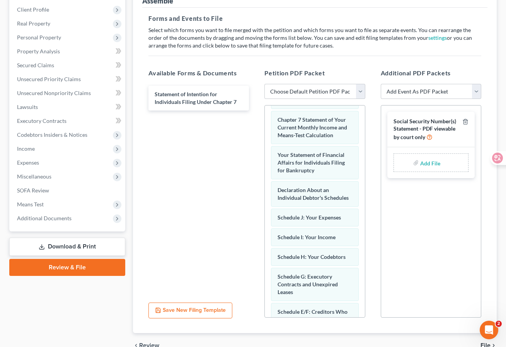
scroll to position [106, 0]
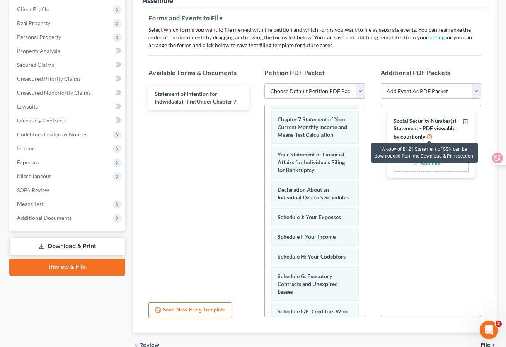
click at [428, 135] on icon at bounding box center [429, 136] width 6 height 7
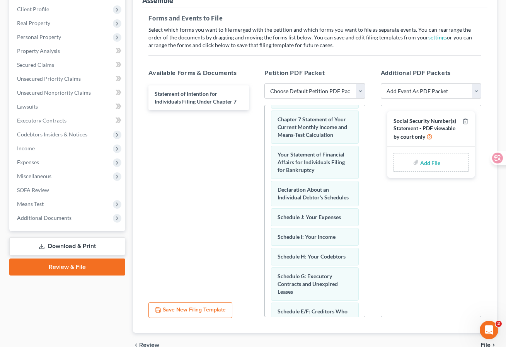
click at [84, 247] on link "Download & Print" at bounding box center [67, 246] width 116 height 18
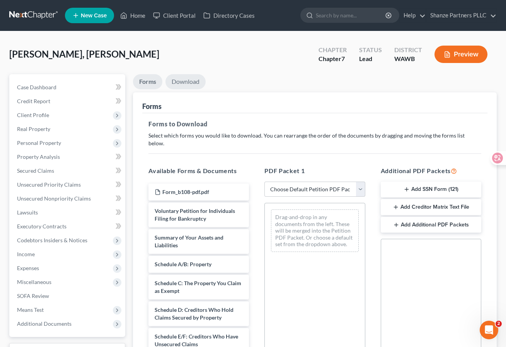
click at [190, 83] on link "Download" at bounding box center [185, 81] width 40 height 15
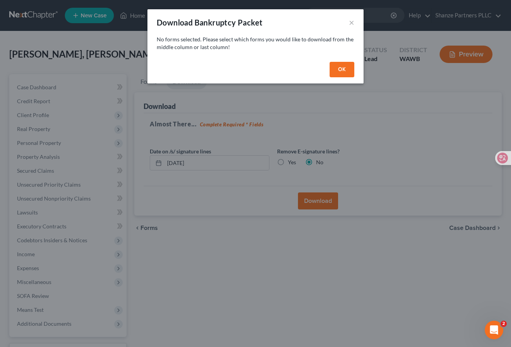
click at [344, 70] on button "OK" at bounding box center [342, 69] width 25 height 15
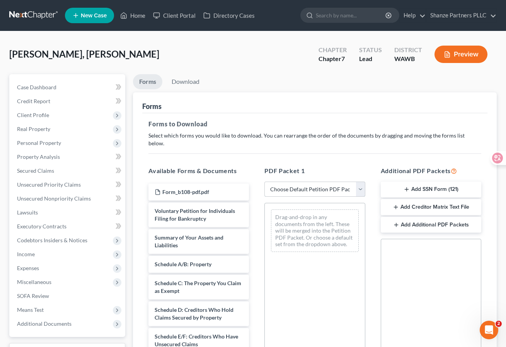
click at [295, 182] on select "Choose Default Petition PDF Packet Complete Bankruptcy Petition (all forms and …" at bounding box center [314, 189] width 100 height 15
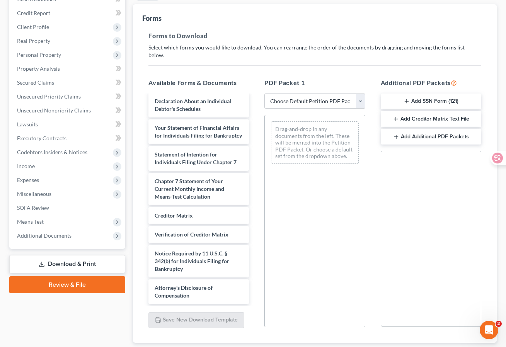
scroll to position [89, 0]
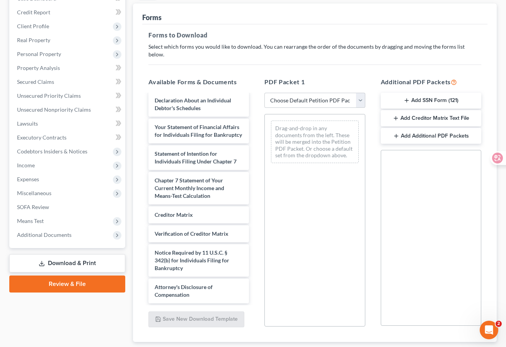
click at [426, 95] on button "Add SSN Form (121)" at bounding box center [431, 101] width 100 height 16
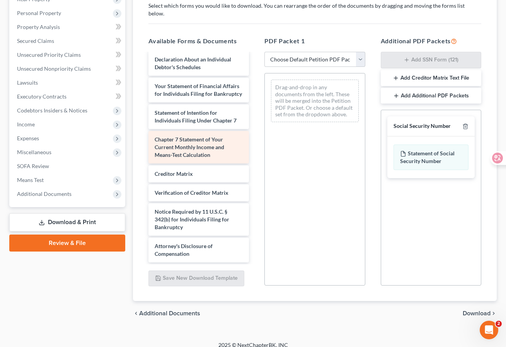
scroll to position [0, 0]
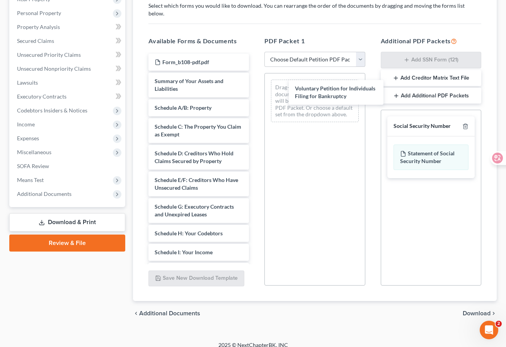
click at [255, 90] on div "Voluntary Petition for Individuals Filing for Bankruptcy Form_b108-pdf.pdf Volu…" at bounding box center [198, 273] width 113 height 439
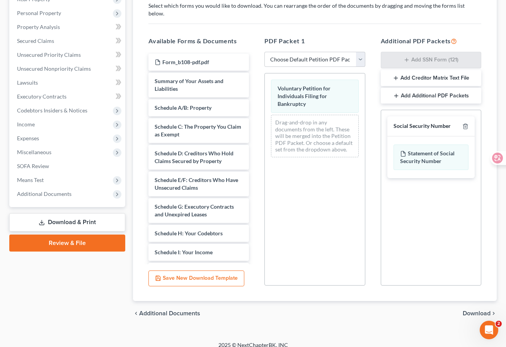
click at [472, 310] on span "Download" at bounding box center [476, 313] width 28 height 6
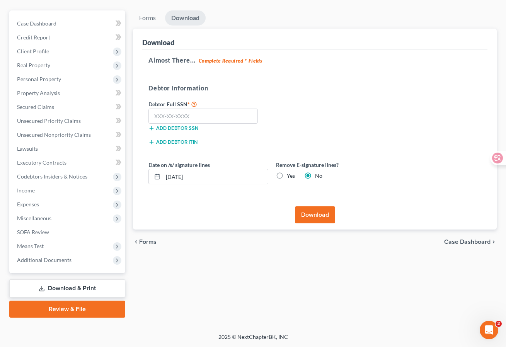
scroll to position [63, 0]
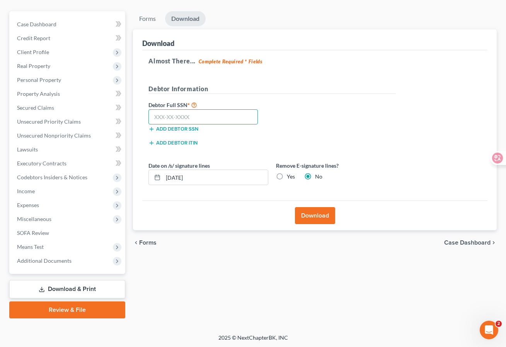
click at [219, 112] on input "text" at bounding box center [202, 116] width 109 height 15
paste input "842-79-6183"
type input "842-79-6183"
click at [236, 136] on div "Debtor Full SSN * 842-79-6183 Add debtor SSN" at bounding box center [207, 119] width 127 height 39
click at [316, 215] on button "Download" at bounding box center [315, 215] width 40 height 17
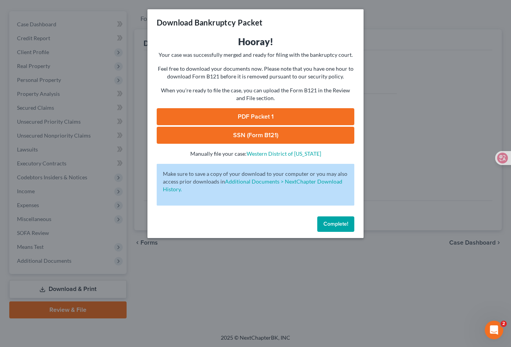
click at [302, 117] on link "PDF Packet 1" at bounding box center [256, 116] width 198 height 17
click at [291, 136] on link "SSN (Form B121)" at bounding box center [256, 135] width 198 height 17
click at [415, 177] on div "Download Bankruptcy Packet Hooray! Your case was successfully merged and ready …" at bounding box center [255, 173] width 511 height 347
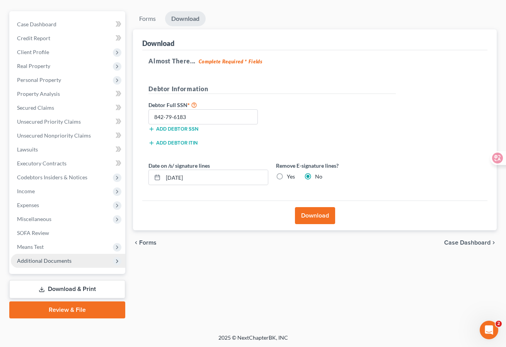
click at [71, 263] on span "Additional Documents" at bounding box center [68, 261] width 114 height 14
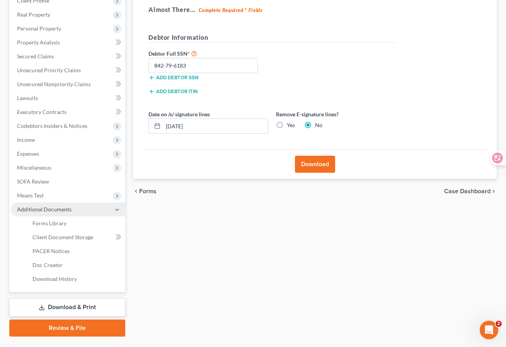
scroll to position [127, 0]
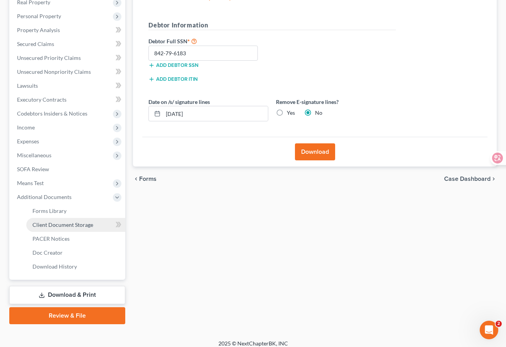
click at [78, 225] on span "Client Document Storage" at bounding box center [62, 224] width 61 height 7
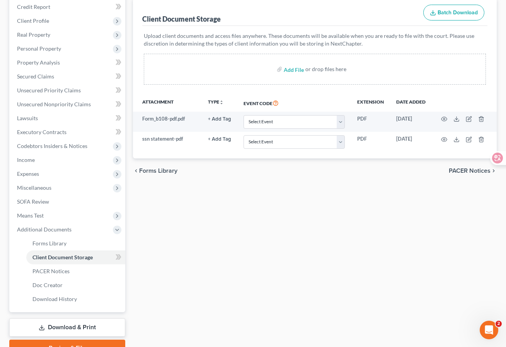
scroll to position [133, 0]
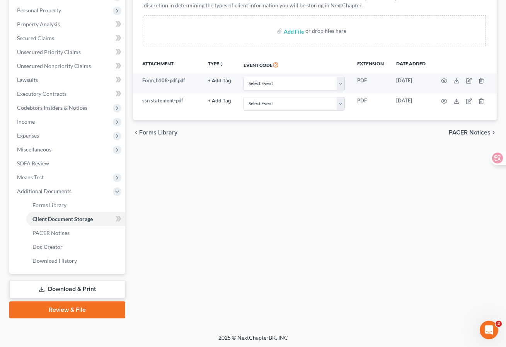
click at [89, 307] on link "Review & File" at bounding box center [67, 309] width 116 height 17
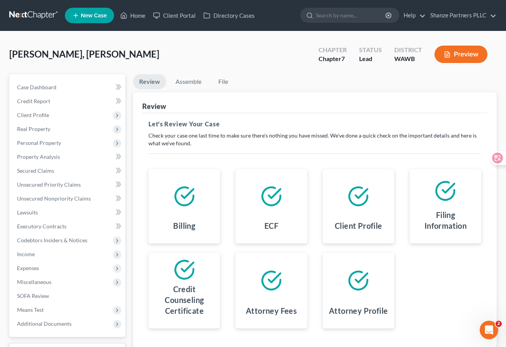
click at [476, 50] on button "Preview" at bounding box center [460, 54] width 53 height 17
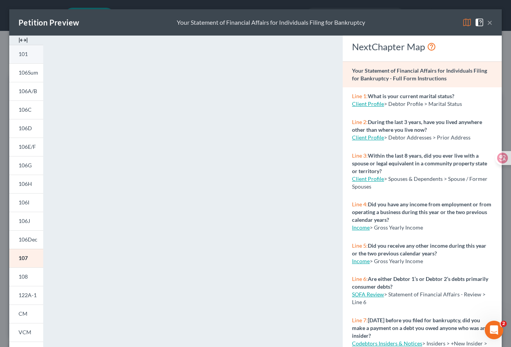
click at [32, 57] on link "101" at bounding box center [26, 54] width 34 height 19
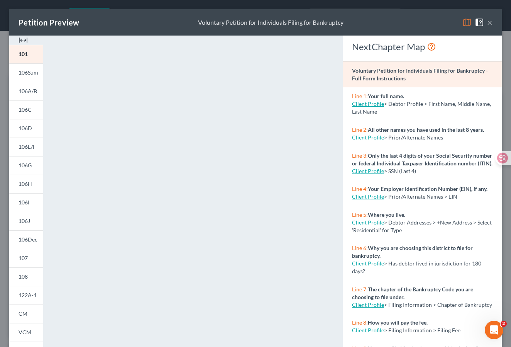
click at [488, 23] on button "×" at bounding box center [490, 22] width 5 height 9
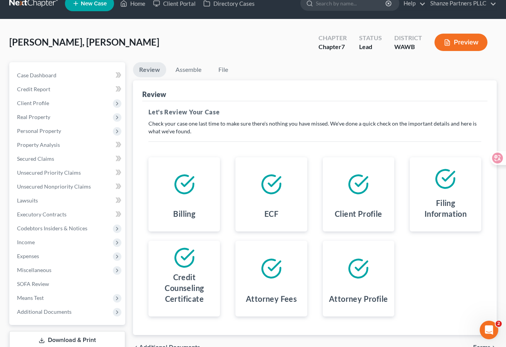
scroll to position [15, 0]
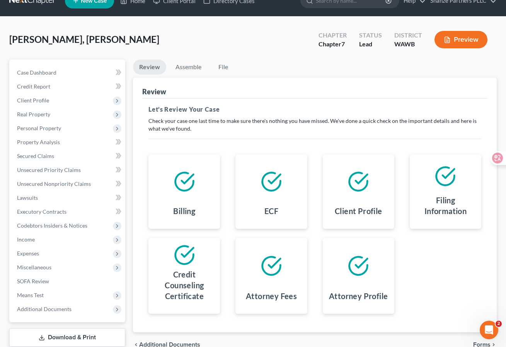
click at [457, 44] on button "Preview" at bounding box center [460, 39] width 53 height 17
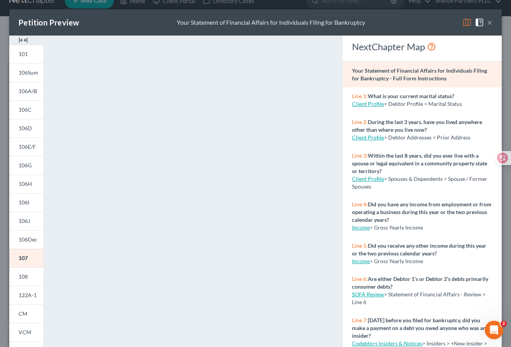
click at [488, 21] on button "×" at bounding box center [490, 22] width 5 height 9
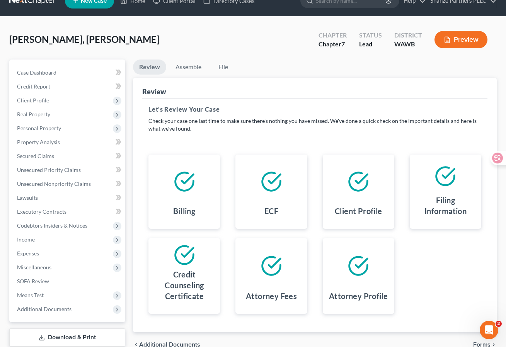
click at [137, 251] on div "Review This court does not allow electronic filing for cases without full payme…" at bounding box center [315, 205] width 364 height 255
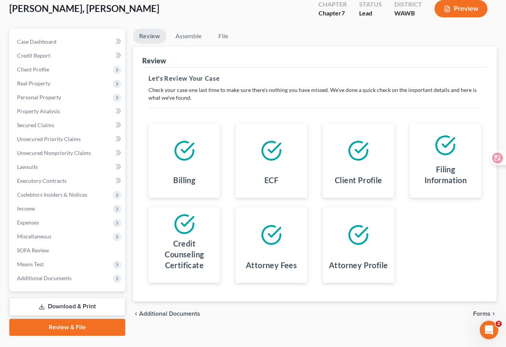
scroll to position [63, 0]
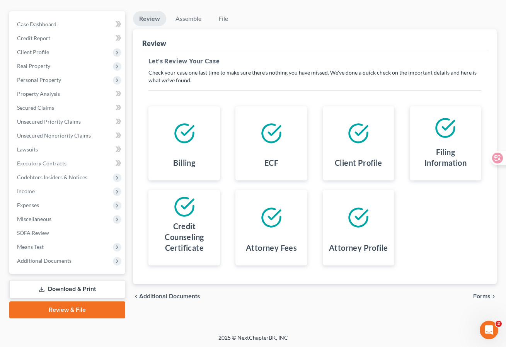
click at [95, 311] on link "Review & File" at bounding box center [67, 309] width 116 height 17
click at [482, 296] on span "Forms" at bounding box center [481, 296] width 17 height 6
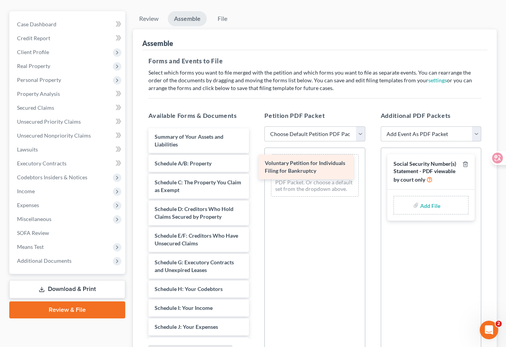
drag, startPoint x: 216, startPoint y: 135, endPoint x: 328, endPoint y: 162, distance: 115.7
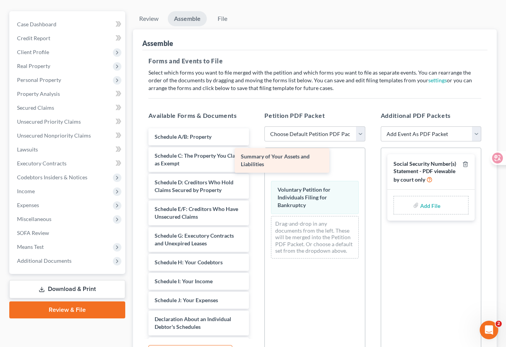
drag, startPoint x: 220, startPoint y: 139, endPoint x: 314, endPoint y: 164, distance: 97.4
click at [255, 164] on div "Summary of Your Assets and Liabilities Summary of Your Assets and Liabilities S…" at bounding box center [198, 344] width 113 height 432
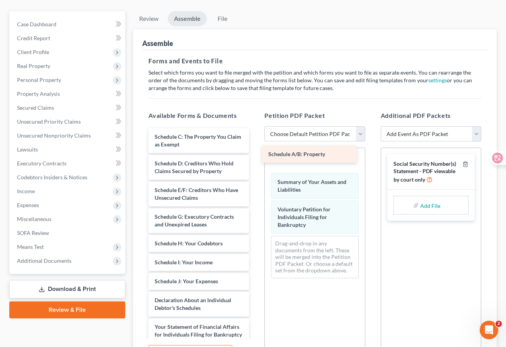
drag, startPoint x: 205, startPoint y: 138, endPoint x: 318, endPoint y: 156, distance: 115.0
click at [255, 156] on div "Schedule A/B: Property Schedule A/B: Property Schedule C: The Property You Clai…" at bounding box center [198, 334] width 113 height 413
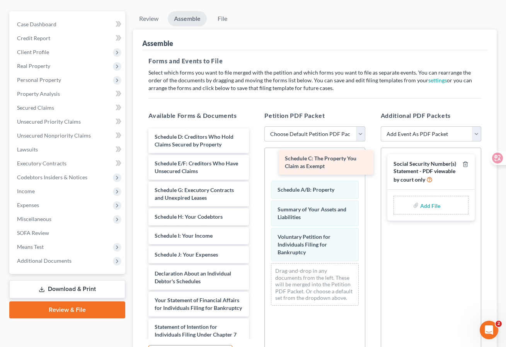
drag, startPoint x: 217, startPoint y: 148, endPoint x: 348, endPoint y: 171, distance: 132.5
click at [255, 171] on div "Schedule C: The Property You Claim as Exempt Schedule C: The Property You Claim…" at bounding box center [198, 321] width 113 height 386
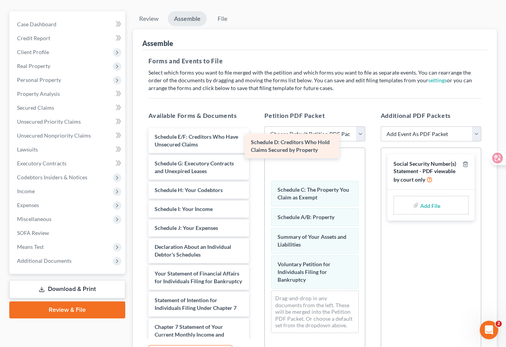
drag, startPoint x: 221, startPoint y: 146, endPoint x: 319, endPoint y: 153, distance: 98.0
click at [255, 153] on div "Schedule D: Creditors Who Hold Claims Secured by Property Schedule D: Creditors…" at bounding box center [198, 307] width 113 height 359
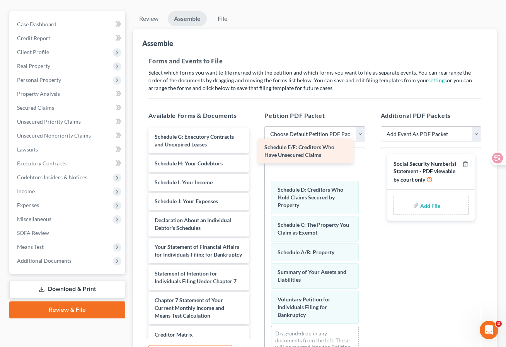
drag, startPoint x: 205, startPoint y: 134, endPoint x: 323, endPoint y: 147, distance: 118.2
click at [255, 147] on div "Schedule E/F: Creditors Who Have Unsecured Claims Schedule E/F: Creditors Who H…" at bounding box center [198, 294] width 113 height 333
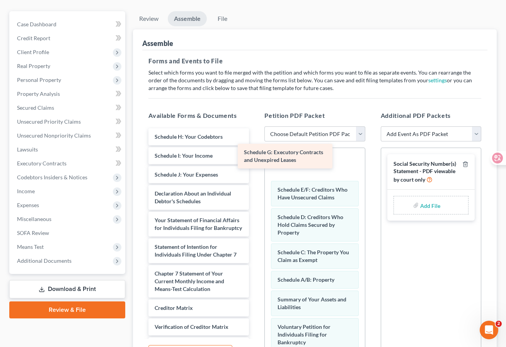
drag, startPoint x: 216, startPoint y: 134, endPoint x: 316, endPoint y: 155, distance: 102.1
click at [255, 155] on div "Schedule G: Executory Contracts and Unexpired Leases Schedule G: Executory Cont…" at bounding box center [198, 281] width 113 height 306
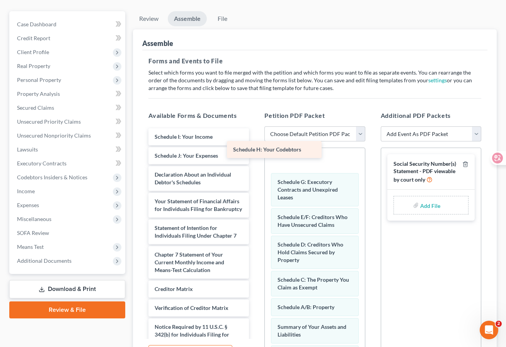
drag, startPoint x: 211, startPoint y: 132, endPoint x: 313, endPoint y: 153, distance: 104.9
click at [255, 153] on div "Schedule H: Your Codebtors Schedule H: Your Codebtors Schedule I: Your Income S…" at bounding box center [198, 271] width 113 height 287
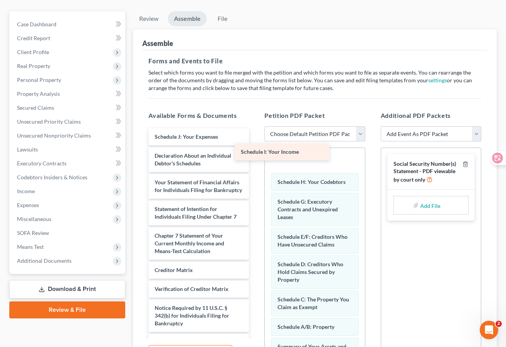
drag, startPoint x: 210, startPoint y: 138, endPoint x: 328, endPoint y: 156, distance: 119.7
click at [255, 156] on div "Schedule I: Your Income Schedule I: Your Income Schedule J: Your Expenses Decla…" at bounding box center [198, 262] width 113 height 268
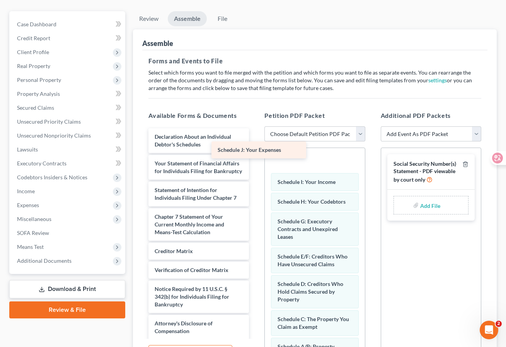
drag, startPoint x: 215, startPoint y: 137, endPoint x: 324, endPoint y: 161, distance: 111.5
click at [255, 161] on div "Schedule J: Your Expenses Schedule J: Your Expenses Declaration About an Indivi…" at bounding box center [198, 252] width 113 height 249
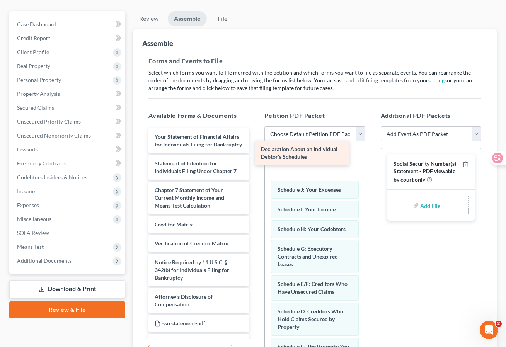
drag, startPoint x: 200, startPoint y: 143, endPoint x: 309, endPoint y: 156, distance: 109.4
click at [255, 156] on div "Declaration About an Individual Debtor's Schedules Declaration About an Individ…" at bounding box center [198, 239] width 113 height 223
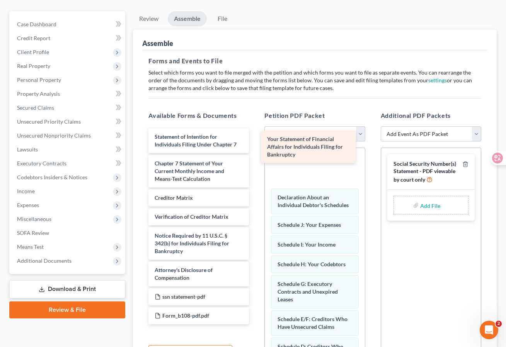
drag, startPoint x: 219, startPoint y: 148, endPoint x: 332, endPoint y: 151, distance: 112.5
click at [255, 151] on div "Your Statement of Financial Affairs for Individuals Filing for Bankruptcy Your …" at bounding box center [198, 226] width 113 height 196
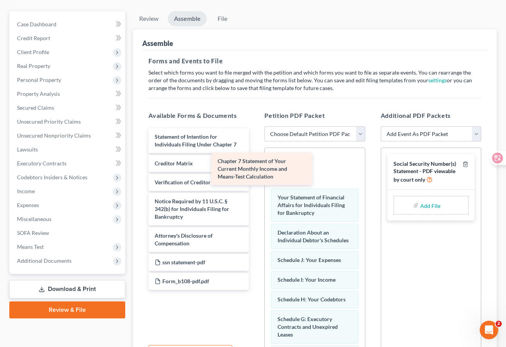
drag, startPoint x: 221, startPoint y: 168, endPoint x: 323, endPoint y: 166, distance: 101.6
click at [255, 166] on div "Chapter 7 Statement of Your Current Monthly Income and Means-Test Calculation S…" at bounding box center [198, 208] width 113 height 161
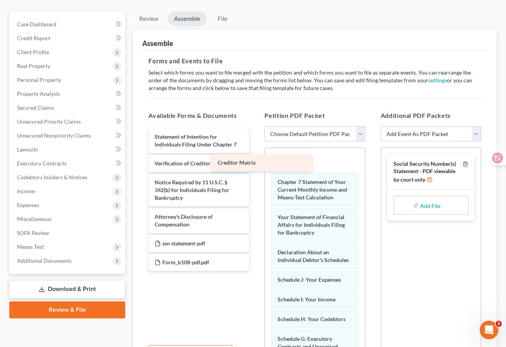
drag, startPoint x: 214, startPoint y: 165, endPoint x: 325, endPoint y: 166, distance: 110.9
click at [255, 166] on div "Creditor Matrix Statement of Intention for Individuals Filing Under Chapter 7 C…" at bounding box center [198, 199] width 113 height 143
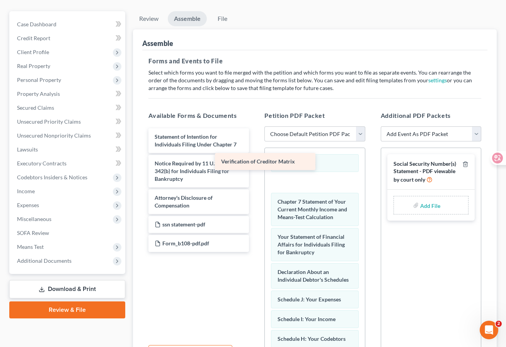
drag, startPoint x: 217, startPoint y: 165, endPoint x: 301, endPoint y: 165, distance: 83.8
click at [255, 165] on div "Verification of Creditor Matrix Statement of Intention for Individuals Filing U…" at bounding box center [198, 190] width 113 height 124
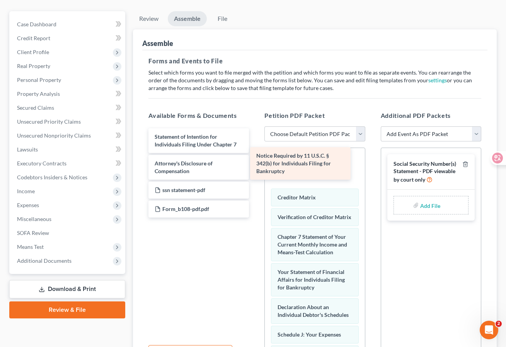
drag, startPoint x: 204, startPoint y: 169, endPoint x: 320, endPoint y: 161, distance: 116.2
click at [255, 161] on div "Notice Required by 11 U.S.C. § 342(b) for Individuals Filing for Bankruptcy Sta…" at bounding box center [198, 172] width 113 height 89
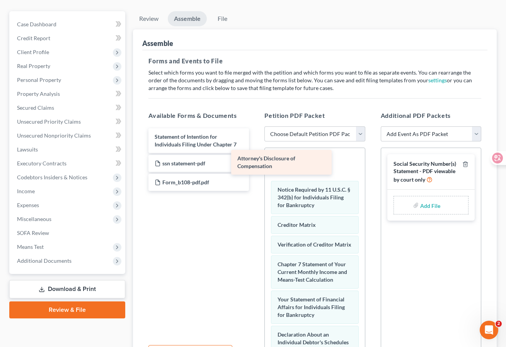
drag, startPoint x: 226, startPoint y: 165, endPoint x: 308, endPoint y: 160, distance: 82.8
click at [255, 160] on div "Attorney's Disclosure of Compensation Statement of Intention for Individuals Fi…" at bounding box center [198, 159] width 113 height 63
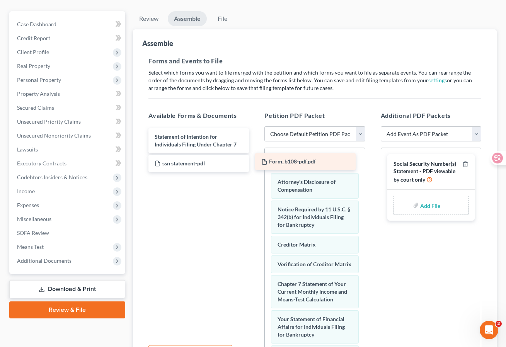
drag, startPoint x: 224, startPoint y: 180, endPoint x: 333, endPoint y: 159, distance: 111.8
click at [255, 159] on div "Form_b108-pdf.pdf Statement of Intention for Individuals Filing Under Chapter 7…" at bounding box center [198, 150] width 113 height 44
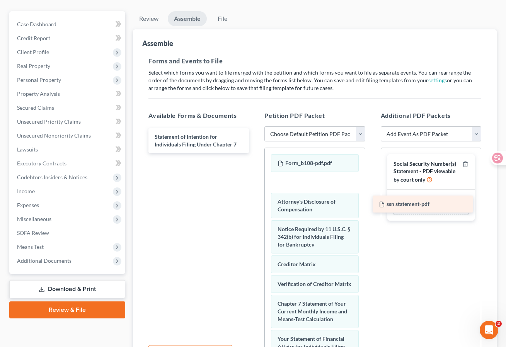
drag, startPoint x: 221, startPoint y: 165, endPoint x: 449, endPoint y: 207, distance: 232.2
click at [255, 153] on div "ssn statement-pdf Statement of Intention for Individuals Filing Under Chapter 7…" at bounding box center [198, 140] width 113 height 25
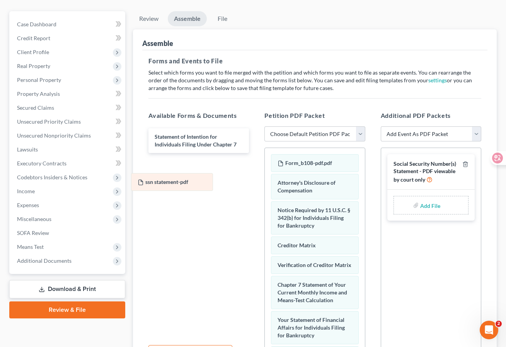
drag, startPoint x: 337, startPoint y: 183, endPoint x: 197, endPoint y: 183, distance: 139.8
click at [436, 209] on input "file" at bounding box center [429, 205] width 19 height 14
type input "C:\fakepath\ssn statement.pdf"
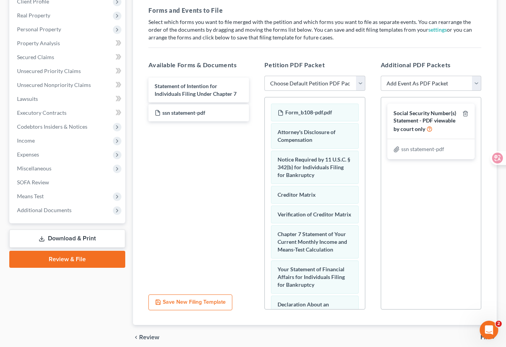
scroll to position [145, 0]
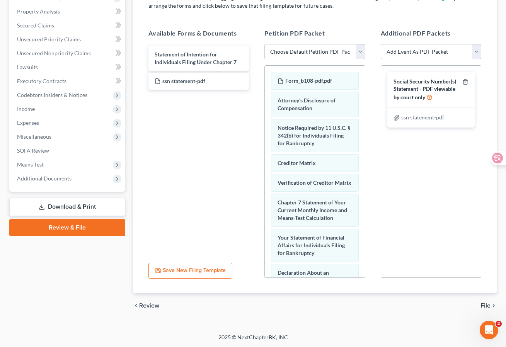
click at [488, 306] on span "File" at bounding box center [485, 305] width 10 height 6
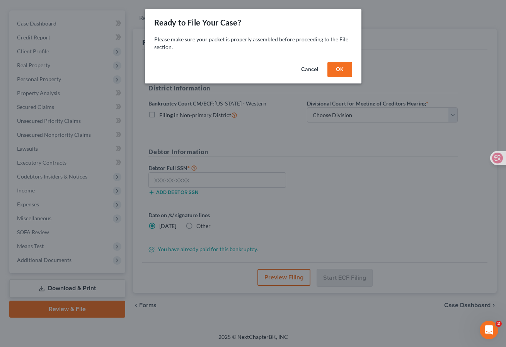
scroll to position [63, 0]
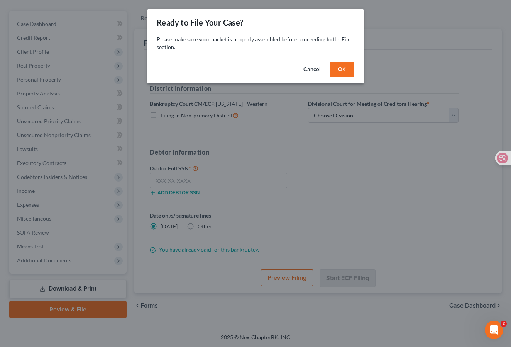
click at [343, 70] on button "OK" at bounding box center [342, 69] width 25 height 15
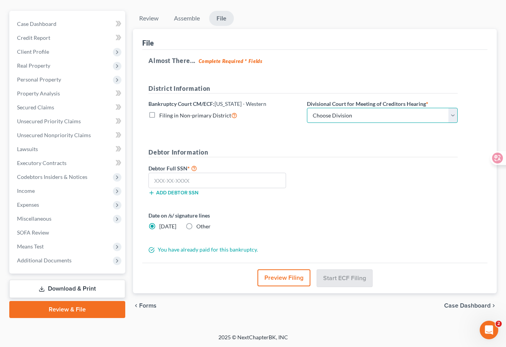
click at [330, 117] on select "Choose Division Seattle Tacoma" at bounding box center [382, 115] width 151 height 15
select select "0"
click at [307, 108] on select "Choose Division Seattle Tacoma" at bounding box center [382, 115] width 151 height 15
click at [231, 139] on form "District Information Bankruptcy Court CM/ECF: Washington - Western Filing in No…" at bounding box center [302, 169] width 309 height 170
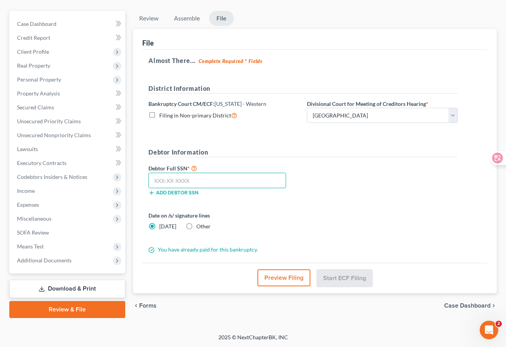
click at [211, 180] on input "text" at bounding box center [217, 180] width 138 height 15
paste input "842-79-6183"
type input "842-79-6183"
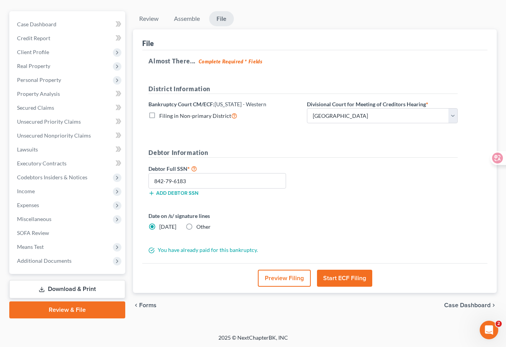
click at [236, 199] on div "Debtor Full SSN * 842-79-6183 Add debtor SSN" at bounding box center [223, 183] width 158 height 39
click at [351, 278] on button "Start ECF Filing" at bounding box center [344, 278] width 55 height 17
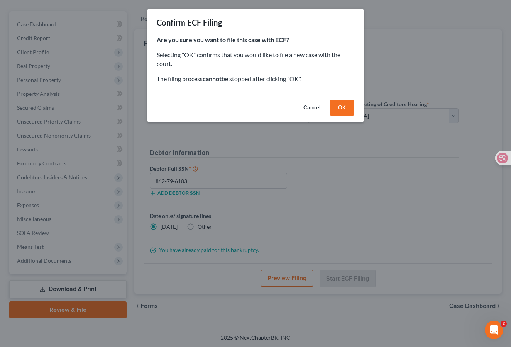
click at [343, 106] on button "OK" at bounding box center [342, 107] width 25 height 15
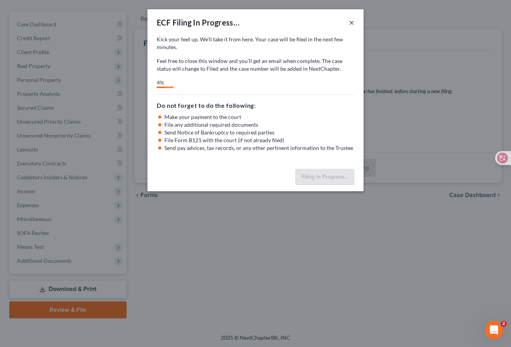
click at [353, 22] on button "×" at bounding box center [351, 22] width 5 height 9
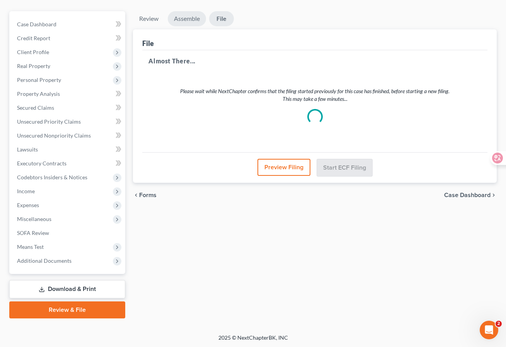
click at [186, 20] on link "Assemble" at bounding box center [187, 18] width 38 height 15
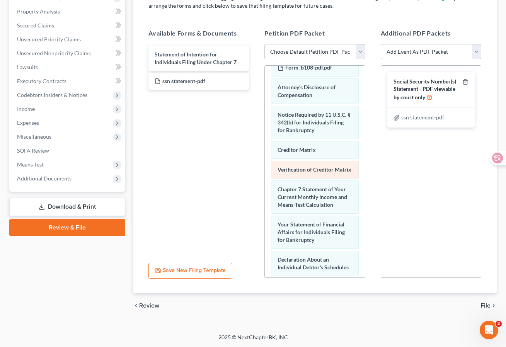
scroll to position [0, 0]
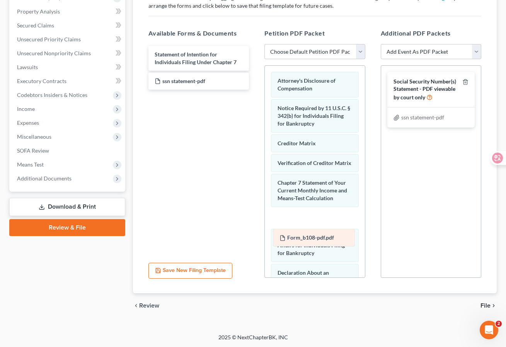
drag, startPoint x: 313, startPoint y: 82, endPoint x: 314, endPoint y: 240, distance: 157.6
click at [314, 240] on div "Form_b108-pdf.pdf Form_b108-pdf.pdf Attorney's Disclosure of Compensation Notic…" at bounding box center [315, 336] width 100 height 541
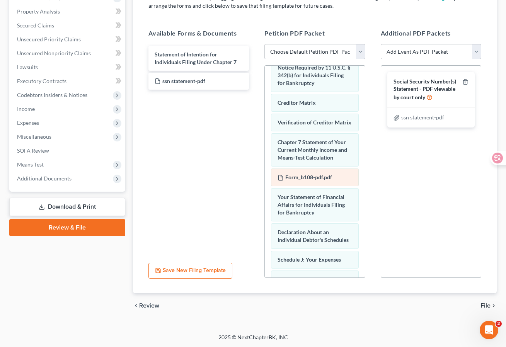
scroll to position [48, 0]
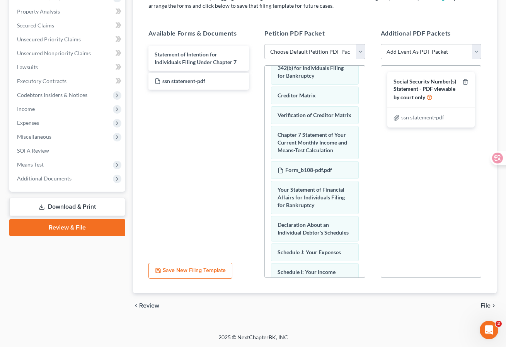
click at [483, 304] on span "File" at bounding box center [485, 305] width 10 height 6
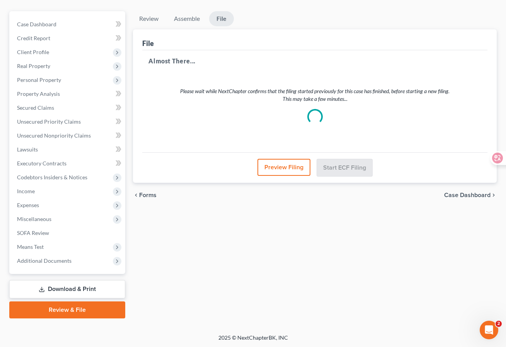
select select "0"
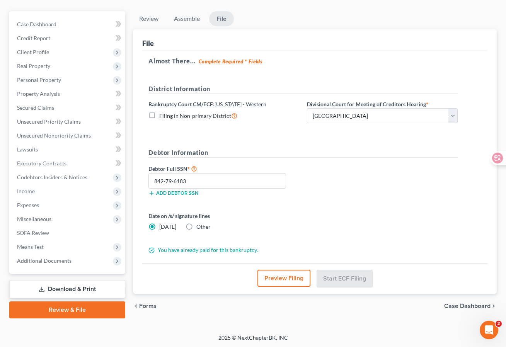
scroll to position [63, 0]
click at [319, 223] on div "Date on /s/ signature lines Today Other" at bounding box center [302, 223] width 317 height 25
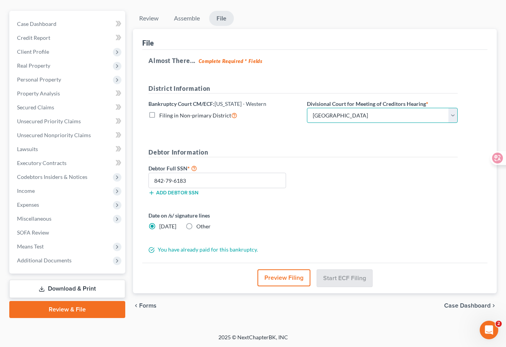
click at [345, 110] on select "Choose Division Seattle Tacoma" at bounding box center [382, 115] width 151 height 15
click at [307, 108] on select "Choose Division Seattle Tacoma" at bounding box center [382, 115] width 151 height 15
click at [325, 211] on div "Date on /s/ signature lines Today Other" at bounding box center [302, 223] width 317 height 25
click at [191, 16] on link "Assemble" at bounding box center [187, 18] width 38 height 15
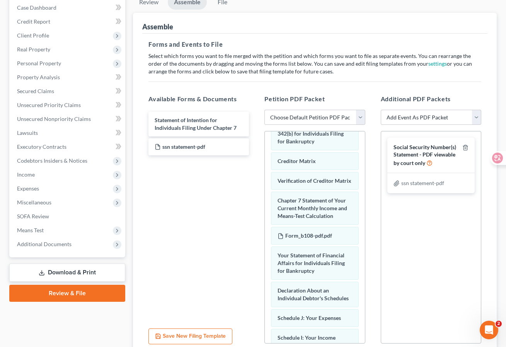
scroll to position [145, 0]
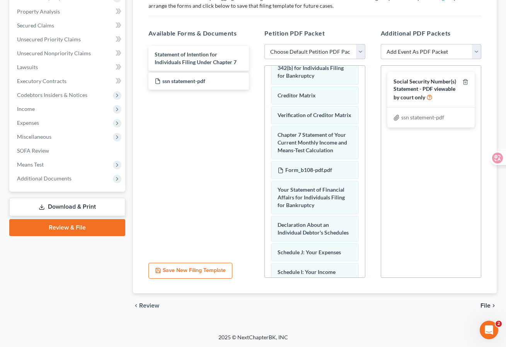
click at [486, 306] on span "File" at bounding box center [485, 305] width 10 height 6
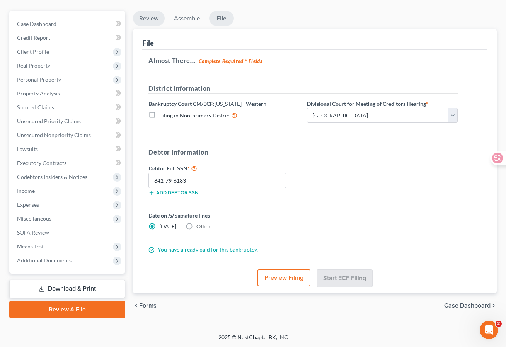
click at [150, 15] on link "Review" at bounding box center [149, 18] width 32 height 15
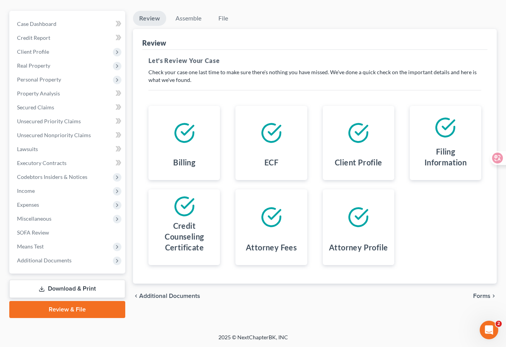
scroll to position [63, 0]
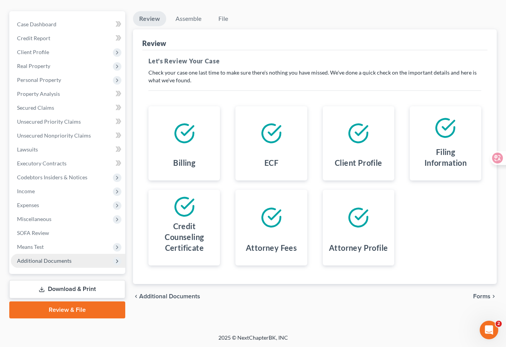
click at [73, 261] on span "Additional Documents" at bounding box center [68, 261] width 114 height 14
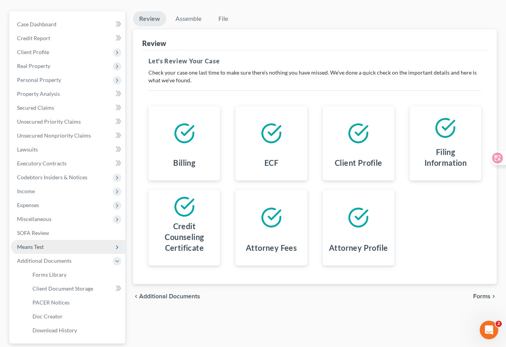
click at [87, 244] on span "Means Test" at bounding box center [68, 247] width 114 height 14
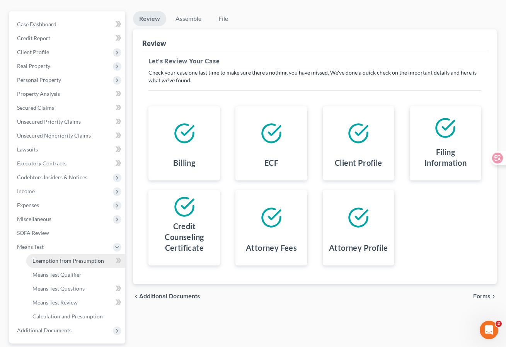
click at [83, 260] on span "Exemption from Presumption" at bounding box center [67, 260] width 71 height 7
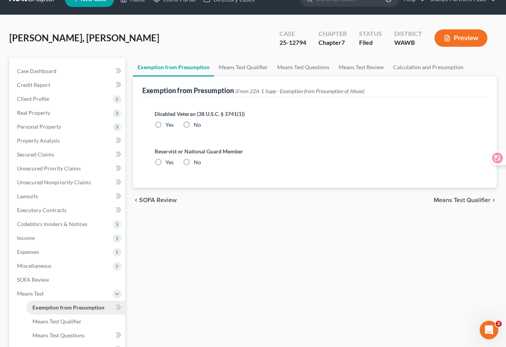
scroll to position [2, 0]
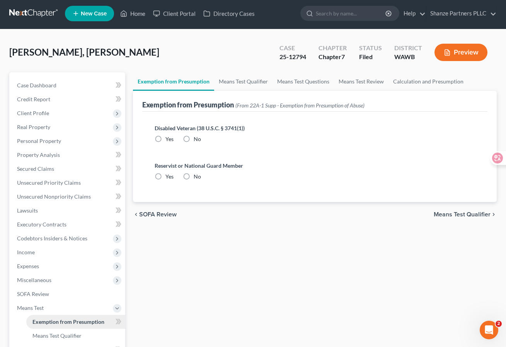
radio input "true"
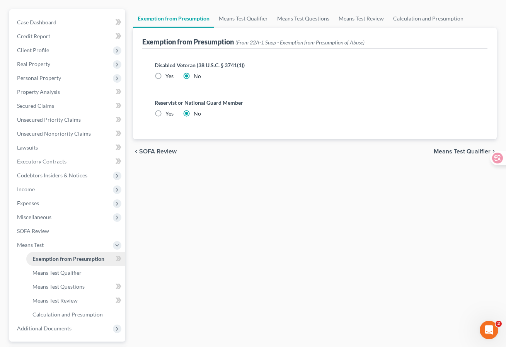
scroll to position [133, 0]
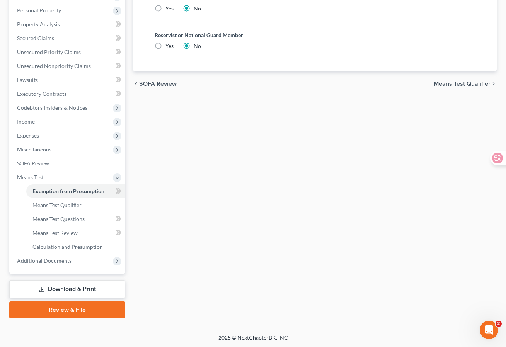
click at [83, 316] on link "Review & File" at bounding box center [67, 309] width 116 height 17
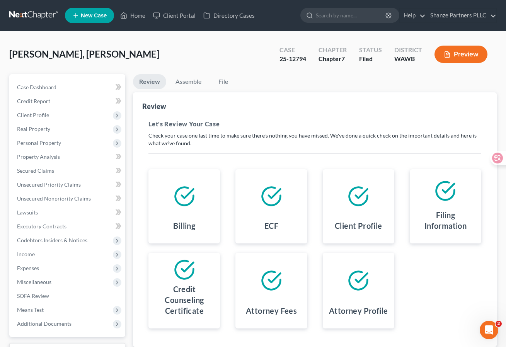
scroll to position [63, 0]
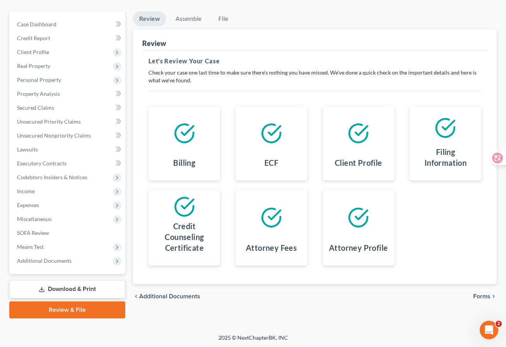
click at [477, 294] on span "Forms" at bounding box center [481, 296] width 17 height 6
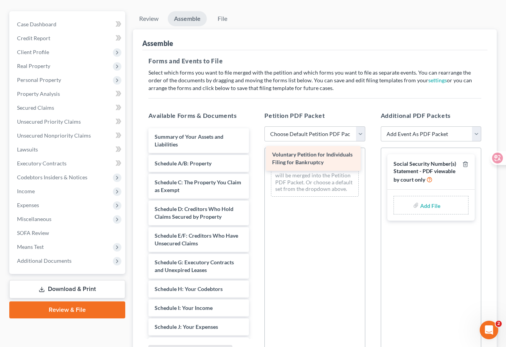
drag, startPoint x: 213, startPoint y: 137, endPoint x: 336, endPoint y: 156, distance: 124.3
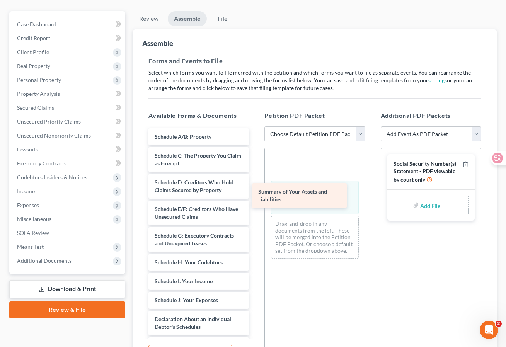
drag, startPoint x: 227, startPoint y: 137, endPoint x: 333, endPoint y: 194, distance: 119.8
click at [255, 194] on div "Summary of Your Assets and Liabilities Summary of Your Assets and Liabilities S…" at bounding box center [198, 344] width 113 height 432
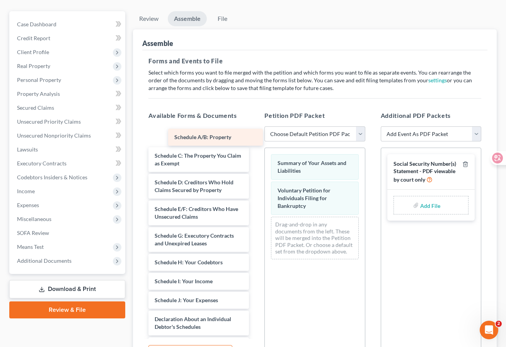
drag, startPoint x: 216, startPoint y: 139, endPoint x: 327, endPoint y: 158, distance: 112.5
click at [255, 158] on div "Schedule A/B: Property Schedule A/B: Property Schedule A/B: Property Schedule C…" at bounding box center [198, 344] width 113 height 432
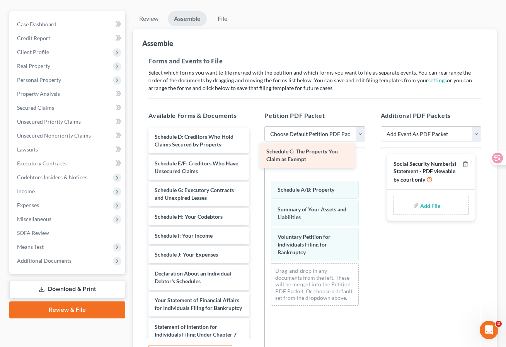
drag, startPoint x: 198, startPoint y: 136, endPoint x: 331, endPoint y: 157, distance: 134.1
click at [255, 157] on div "Schedule C: The Property You Claim as Exempt Schedule C: The Property You Claim…" at bounding box center [198, 321] width 113 height 386
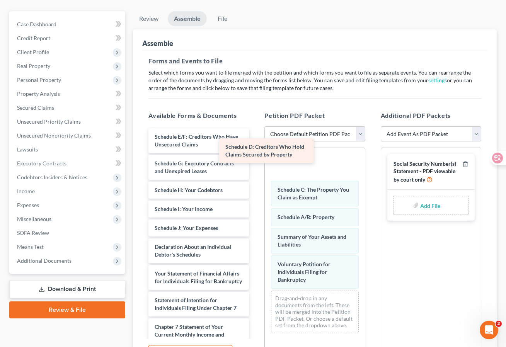
drag, startPoint x: 207, startPoint y: 143, endPoint x: 323, endPoint y: 160, distance: 117.2
click at [255, 160] on div "Schedule D: Creditors Who Hold Claims Secured by Property Schedule D: Creditors…" at bounding box center [198, 307] width 113 height 359
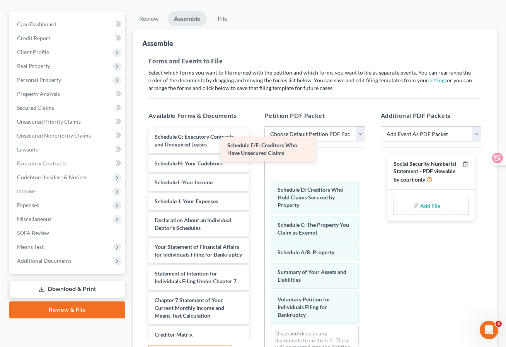
drag, startPoint x: 216, startPoint y: 146, endPoint x: 316, endPoint y: 159, distance: 101.2
click at [255, 159] on div "Schedule E/F: Creditors Who Have Unsecured Claims Schedule E/F: Creditors Who H…" at bounding box center [198, 294] width 113 height 333
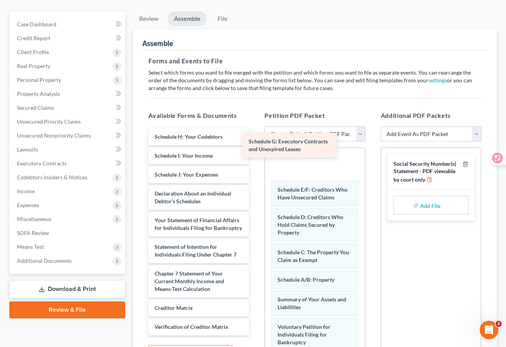
drag, startPoint x: 216, startPoint y: 141, endPoint x: 321, endPoint y: 148, distance: 105.7
click at [255, 148] on div "Schedule G: Executory Contracts and Unexpired Leases Schedule G: Executory Cont…" at bounding box center [198, 281] width 113 height 306
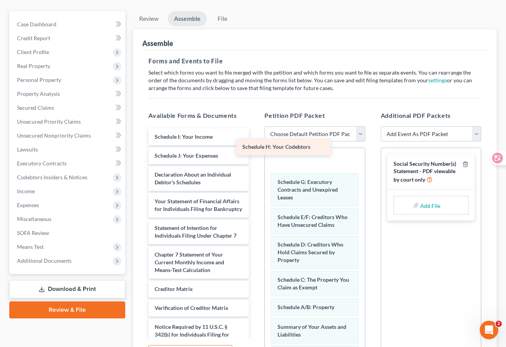
drag, startPoint x: 212, startPoint y: 138, endPoint x: 315, endPoint y: 151, distance: 104.0
click at [255, 151] on div "Schedule H: Your Codebtors Schedule H: Your Codebtors Schedule I: Your Income S…" at bounding box center [198, 271] width 113 height 287
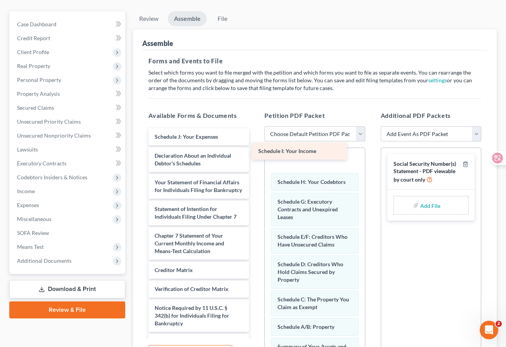
drag, startPoint x: 203, startPoint y: 134, endPoint x: 318, endPoint y: 153, distance: 116.7
click at [255, 153] on div "Schedule I: Your Income Schedule I: Your Income Schedule J: Your Expenses Decla…" at bounding box center [198, 262] width 113 height 268
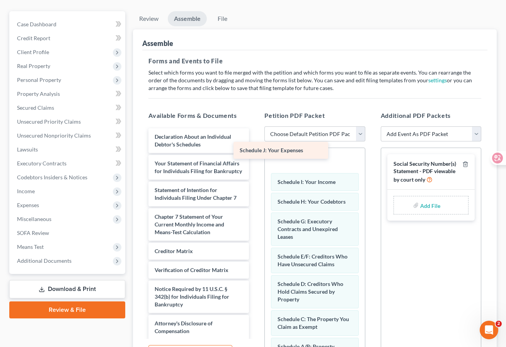
drag, startPoint x: 214, startPoint y: 136, endPoint x: 309, endPoint y: 153, distance: 96.2
click at [255, 153] on div "Schedule J: Your Expenses Schedule J: Your Expenses Declaration About an Indivi…" at bounding box center [198, 252] width 113 height 249
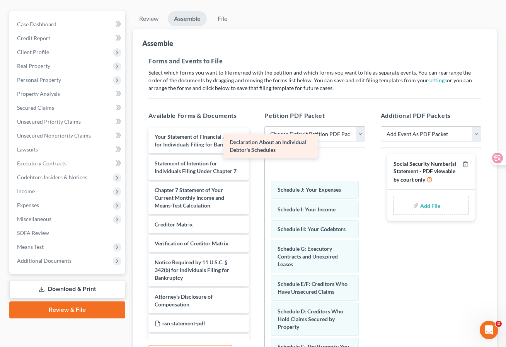
drag, startPoint x: 211, startPoint y: 143, endPoint x: 312, endPoint y: 152, distance: 101.2
click at [255, 152] on div "Declaration About an Individual Debtor's Schedules Declaration About an Individ…" at bounding box center [198, 239] width 113 height 223
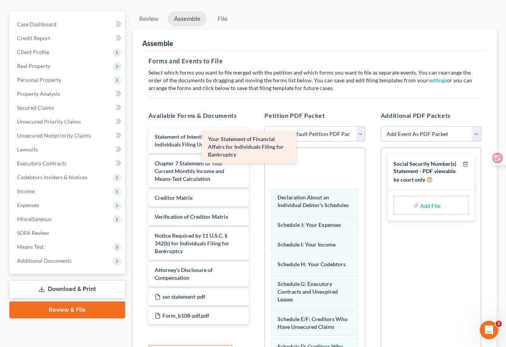
drag, startPoint x: 225, startPoint y: 150, endPoint x: 314, endPoint y: 162, distance: 90.0
click at [255, 162] on div "Your Statement of Financial Affairs for Individuals Filing for Bankruptcy Your …" at bounding box center [198, 226] width 113 height 196
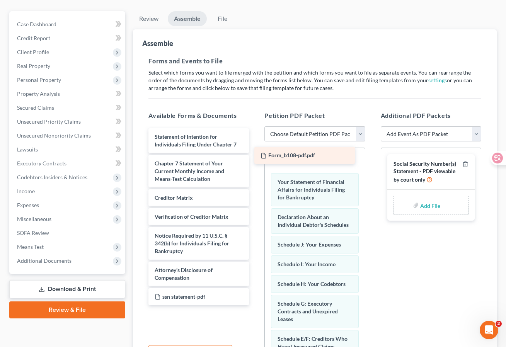
drag, startPoint x: 213, startPoint y: 315, endPoint x: 319, endPoint y: 155, distance: 191.5
click at [255, 155] on div "Form_b108-pdf.pdf Statement of Intention for Individuals Filing Under Chapter 7…" at bounding box center [198, 216] width 113 height 177
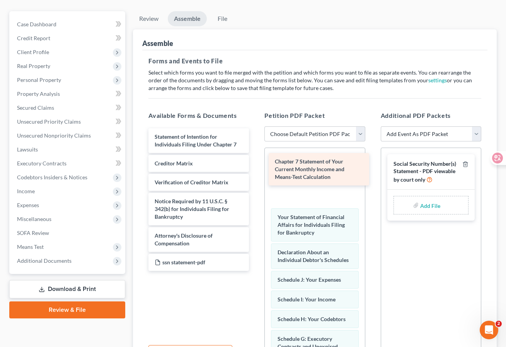
drag, startPoint x: 214, startPoint y: 175, endPoint x: 334, endPoint y: 173, distance: 120.1
click at [255, 173] on div "Chapter 7 Statement of Your Current Monthly Income and Means-Test Calculation S…" at bounding box center [198, 199] width 113 height 143
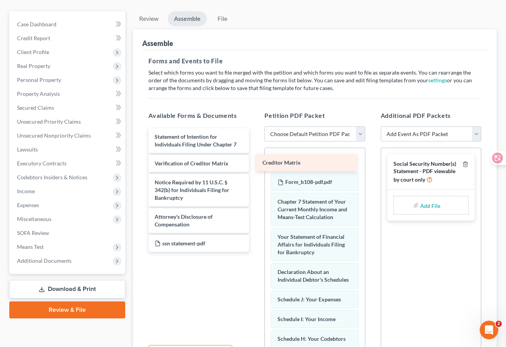
drag, startPoint x: 231, startPoint y: 161, endPoint x: 341, endPoint y: 161, distance: 109.7
click at [255, 161] on div "Creditor Matrix Statement of Intention for Individuals Filing Under Chapter 7 C…" at bounding box center [198, 190] width 113 height 124
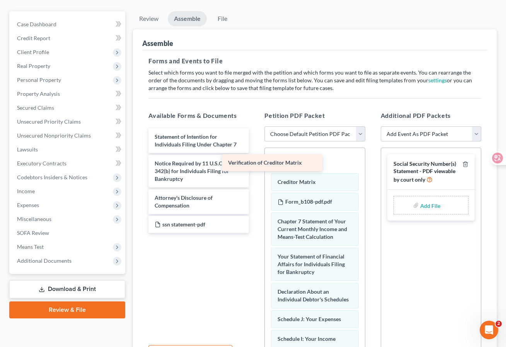
drag, startPoint x: 226, startPoint y: 161, endPoint x: 340, endPoint y: 158, distance: 113.6
click at [255, 158] on div "Verification of Creditor Matrix Statement of Intention for Individuals Filing U…" at bounding box center [198, 180] width 113 height 105
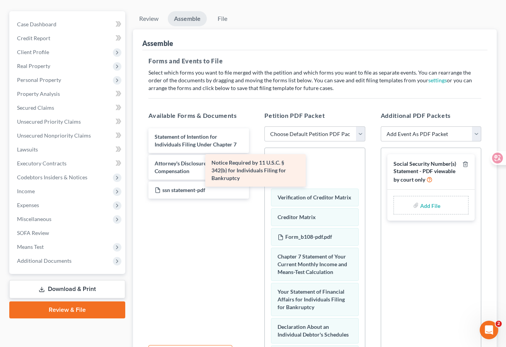
drag, startPoint x: 219, startPoint y: 166, endPoint x: 319, endPoint y: 163, distance: 99.3
click at [255, 163] on div "Notice Required by 11 U.S.C. § 342(b) for Individuals Filing for Bankruptcy Sta…" at bounding box center [198, 163] width 113 height 70
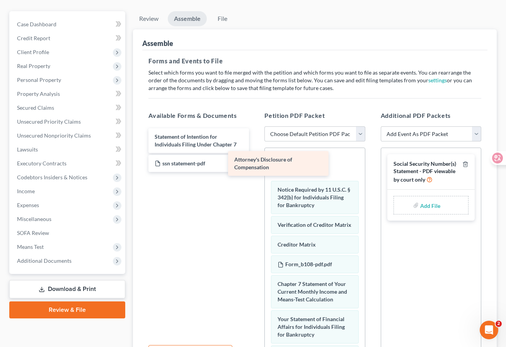
drag, startPoint x: 219, startPoint y: 167, endPoint x: 311, endPoint y: 164, distance: 92.4
click at [255, 164] on div "Attorney's Disclosure of Compensation Statement of Intention for Individuals Fi…" at bounding box center [198, 150] width 113 height 44
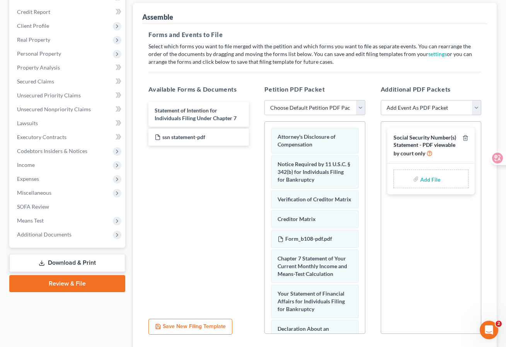
scroll to position [92, 0]
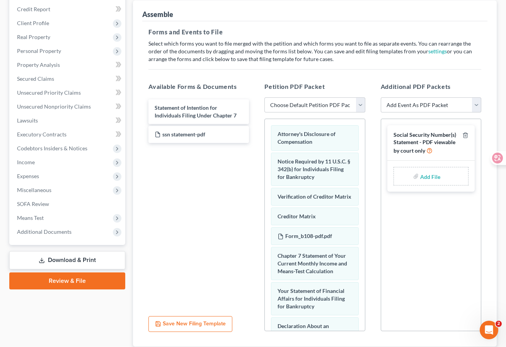
click at [431, 175] on input "file" at bounding box center [429, 176] width 19 height 14
type input "C:\fakepath\ssn statement.pdf"
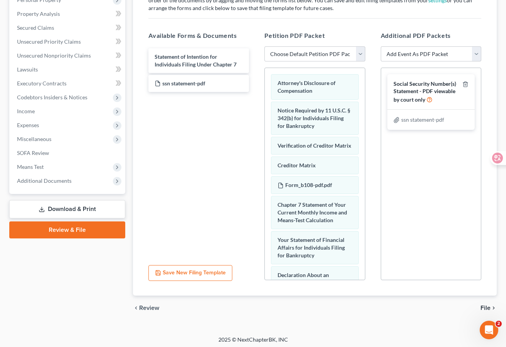
scroll to position [145, 0]
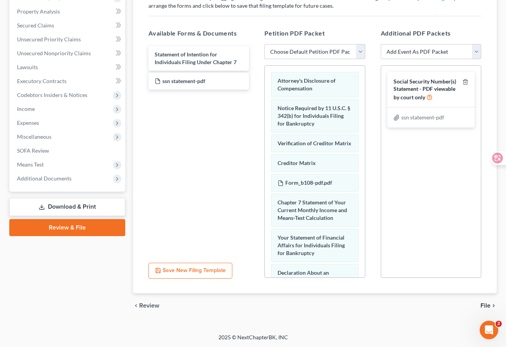
click at [486, 307] on span "File" at bounding box center [485, 305] width 10 height 6
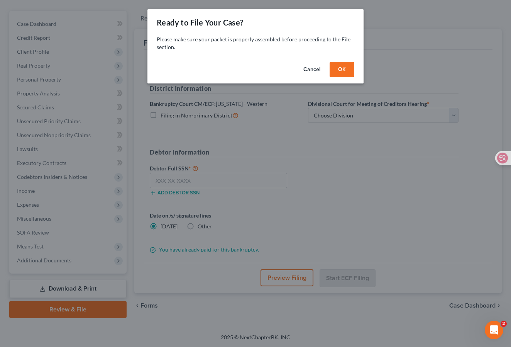
click at [343, 71] on button "OK" at bounding box center [342, 69] width 25 height 15
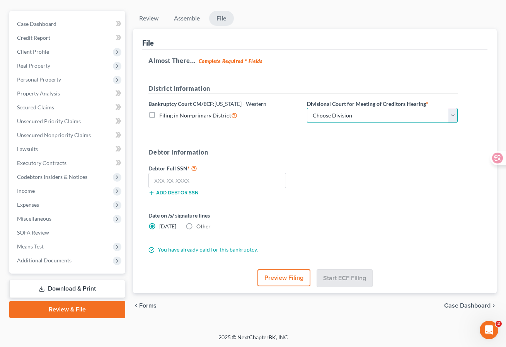
click at [347, 110] on select "Choose Division Seattle Tacoma" at bounding box center [382, 115] width 151 height 15
select select "0"
click at [307, 108] on select "Choose Division Seattle Tacoma" at bounding box center [382, 115] width 151 height 15
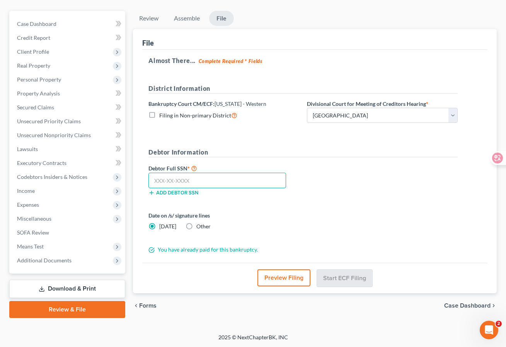
click at [219, 176] on input "text" at bounding box center [217, 180] width 138 height 15
paste input "842-79-6183"
type input "842-79-6183"
click at [238, 208] on form "District Information Bankruptcy Court CM/ECF: Washington - Western Filing in No…" at bounding box center [302, 169] width 309 height 170
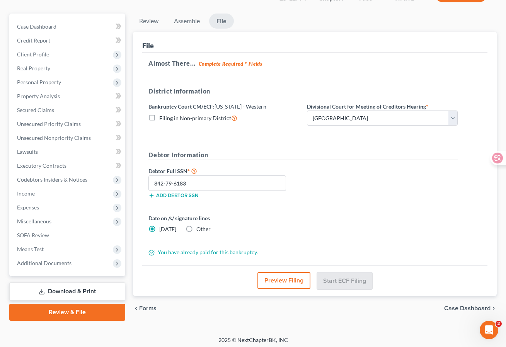
click at [159, 118] on label "Filing in Non-primary District" at bounding box center [198, 118] width 78 height 9
click at [162, 118] on input "Filing in Non-primary District" at bounding box center [164, 116] width 5 height 5
checkbox input "true"
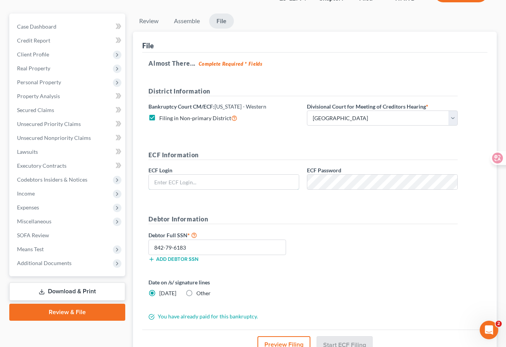
type input "[PERSON_NAME][EMAIL_ADDRESS][DOMAIN_NAME]"
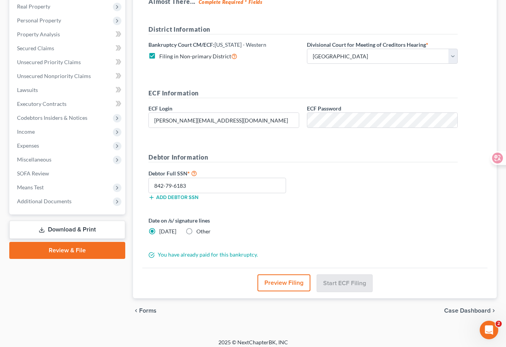
scroll to position [127, 0]
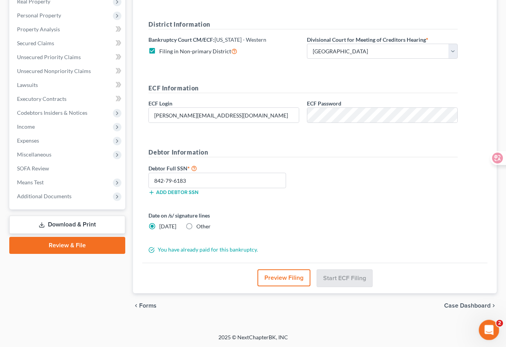
click at [487, 327] on icon "Open Intercom Messenger" at bounding box center [487, 329] width 13 height 13
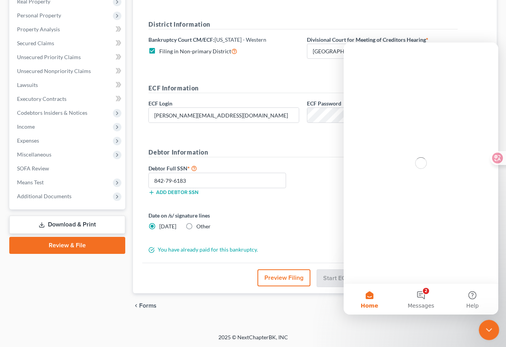
scroll to position [0, 0]
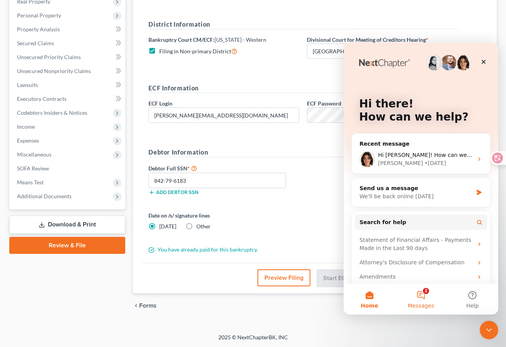
click at [425, 297] on button "2 Messages" at bounding box center [420, 299] width 51 height 31
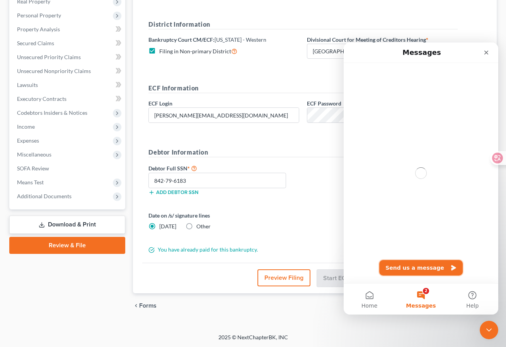
click at [414, 265] on button "Send us a message" at bounding box center [420, 267] width 83 height 15
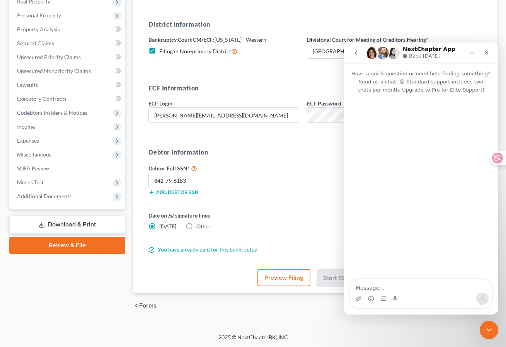
click at [407, 289] on textarea "Message…" at bounding box center [420, 285] width 141 height 13
type textarea "hi,"
type textarea "may"
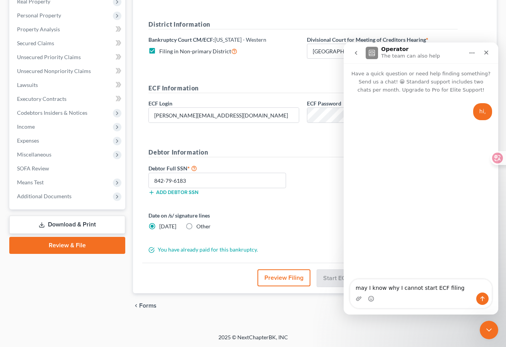
type textarea "may I know why I cannot start ECF filing"
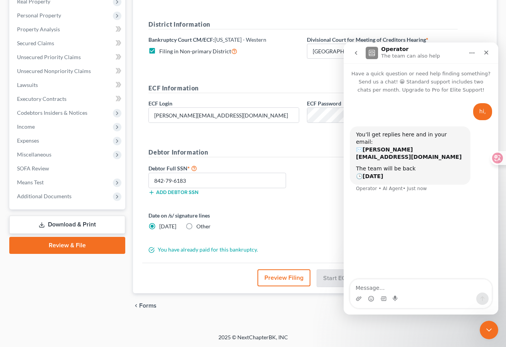
drag, startPoint x: 459, startPoint y: 289, endPoint x: 350, endPoint y: 287, distance: 109.0
click at [287, 211] on label "Date on /s/ signature lines" at bounding box center [223, 215] width 151 height 8
click at [487, 51] on icon "Close" at bounding box center [486, 53] width 4 height 4
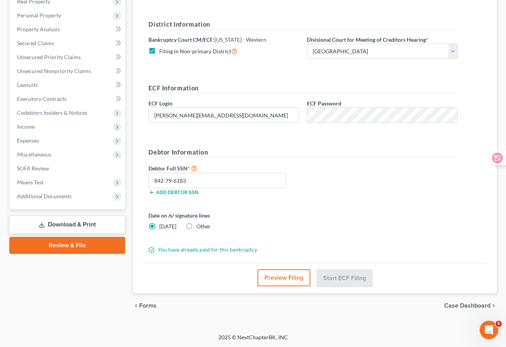
click at [327, 216] on div "Date on /s/ signature lines Today Other" at bounding box center [302, 223] width 317 height 25
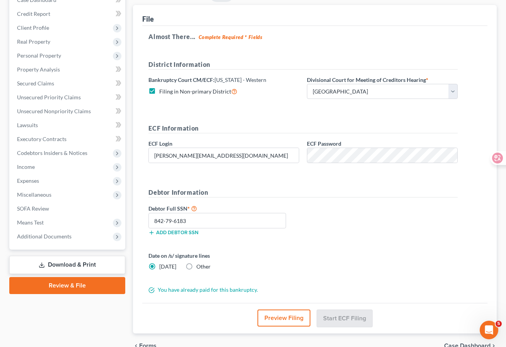
scroll to position [77, 0]
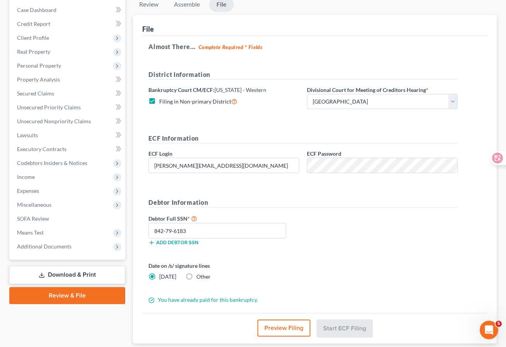
click at [159, 102] on label "Filing in Non-primary District" at bounding box center [198, 101] width 78 height 9
click at [162, 102] on input "Filing in Non-primary District" at bounding box center [164, 99] width 5 height 5
checkbox input "false"
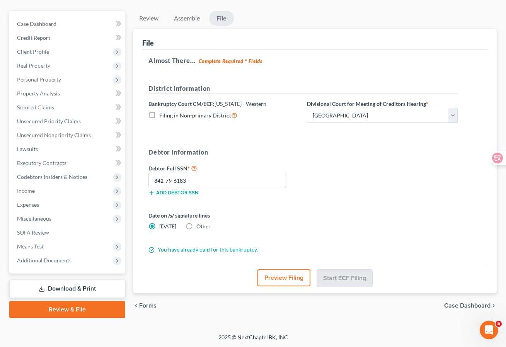
click at [226, 143] on form "District Information Bankruptcy Court CM/ECF: Washington - Western Filing in No…" at bounding box center [302, 169] width 309 height 170
click at [196, 224] on label "Other" at bounding box center [203, 227] width 14 height 8
click at [199, 224] on input "Other" at bounding box center [201, 225] width 5 height 5
radio input "true"
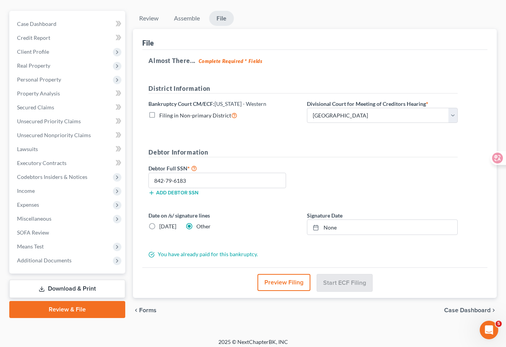
click at [159, 226] on label "[DATE]" at bounding box center [167, 227] width 17 height 8
click at [162, 226] on input "[DATE]" at bounding box center [164, 225] width 5 height 5
radio input "true"
radio input "false"
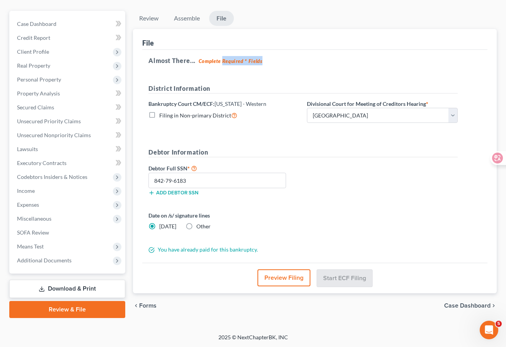
drag, startPoint x: 221, startPoint y: 62, endPoint x: 265, endPoint y: 61, distance: 44.5
click at [265, 61] on h5 "Almost There... Complete Required * Fields" at bounding box center [314, 60] width 333 height 9
click at [292, 155] on h5 "Debtor Information" at bounding box center [302, 153] width 309 height 10
click at [346, 117] on select "Choose Division Seattle Tacoma" at bounding box center [382, 115] width 151 height 15
click at [307, 108] on select "Choose Division Seattle Tacoma" at bounding box center [382, 115] width 151 height 15
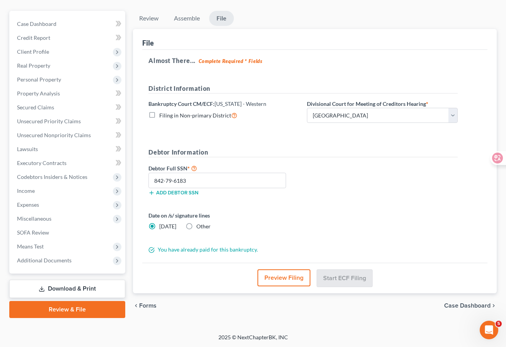
click at [304, 143] on form "District Information Bankruptcy Court CM/ECF: Washington - Western Filing in No…" at bounding box center [302, 169] width 309 height 170
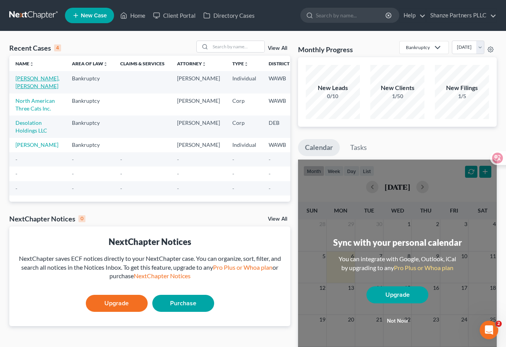
click at [30, 79] on link "[PERSON_NAME], [PERSON_NAME]" at bounding box center [37, 82] width 44 height 14
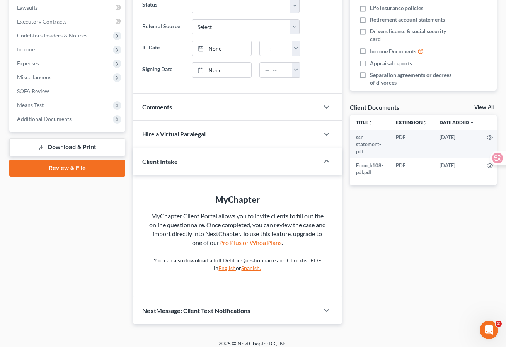
scroll to position [211, 0]
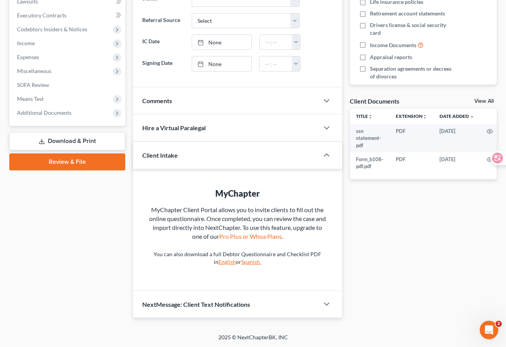
click at [87, 163] on link "Review & File" at bounding box center [67, 161] width 116 height 17
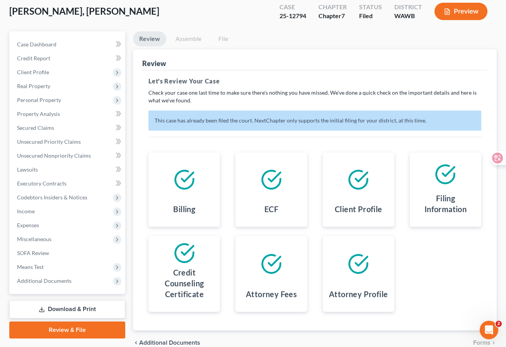
scroll to position [42, 0]
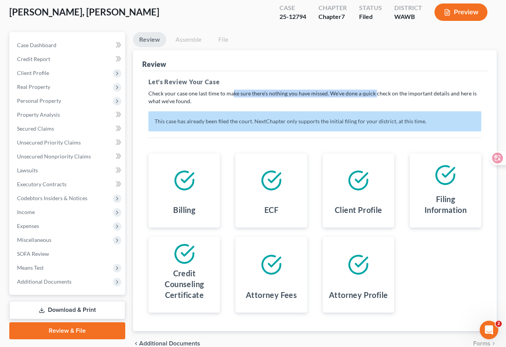
drag, startPoint x: 233, startPoint y: 93, endPoint x: 373, endPoint y: 89, distance: 140.3
click at [373, 90] on p "Check your case one last time to make sure there's nothing you have missed. We'…" at bounding box center [314, 97] width 333 height 15
click at [349, 102] on p "Check your case one last time to make sure there's nothing you have missed. We'…" at bounding box center [314, 97] width 333 height 15
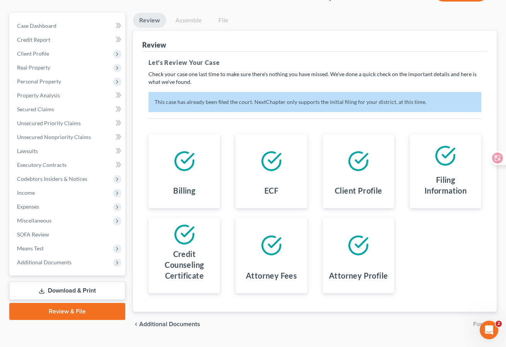
scroll to position [80, 0]
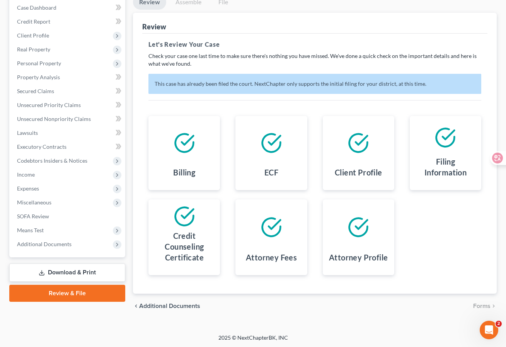
click at [445, 248] on div "Billing ECF Client Profile Filing Information Credit Counseling Certificate Att…" at bounding box center [315, 196] width 348 height 178
click at [87, 295] on link "Review & File" at bounding box center [67, 293] width 116 height 17
click at [86, 289] on link "Review & File" at bounding box center [67, 293] width 116 height 17
click at [64, 292] on link "Review & File" at bounding box center [67, 293] width 116 height 17
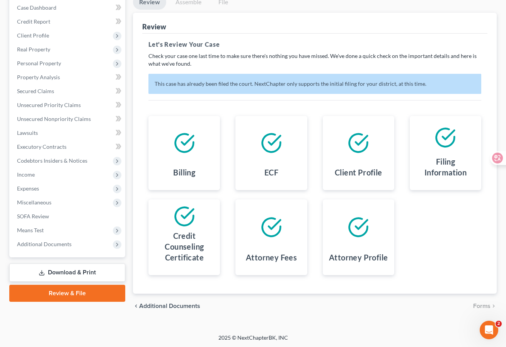
click at [72, 293] on link "Review & File" at bounding box center [67, 293] width 116 height 17
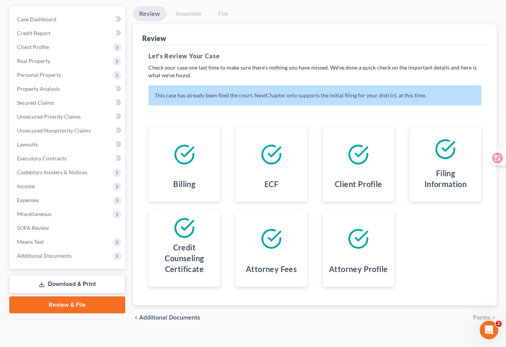
scroll to position [66, 0]
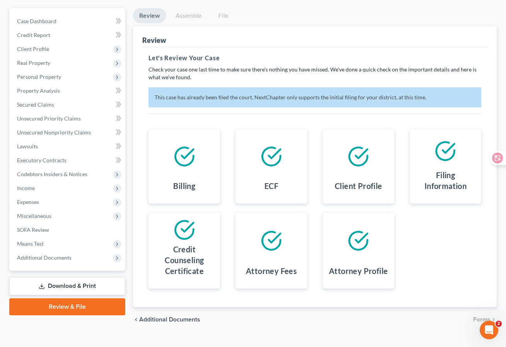
click at [82, 284] on link "Download & Print" at bounding box center [67, 286] width 116 height 18
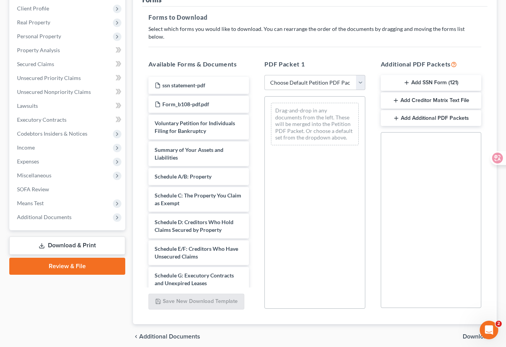
click at [94, 263] on link "Review & File" at bounding box center [67, 266] width 116 height 17
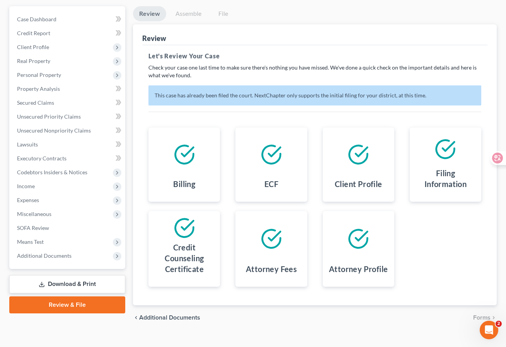
scroll to position [80, 0]
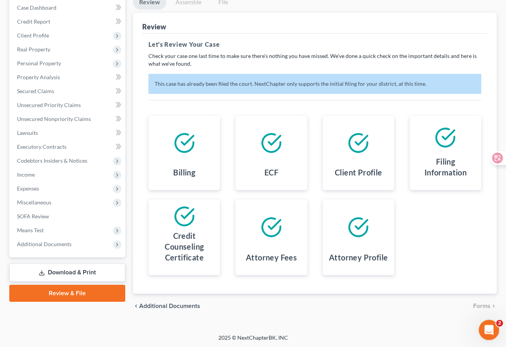
click at [490, 329] on icon "Open Intercom Messenger" at bounding box center [487, 329] width 13 height 13
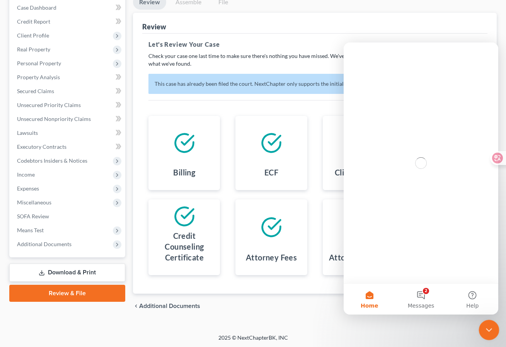
scroll to position [0, 0]
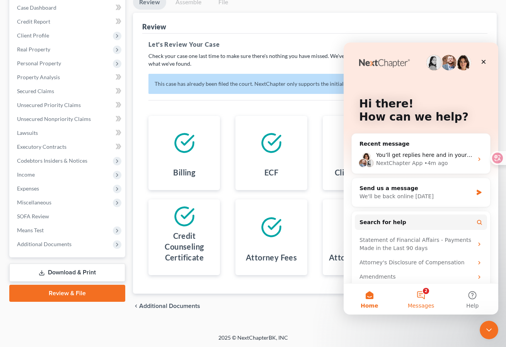
click at [421, 297] on button "2 Messages" at bounding box center [420, 299] width 51 height 31
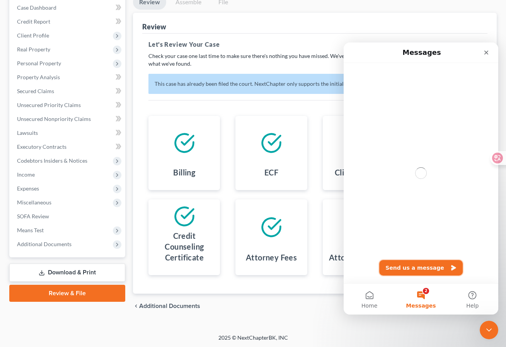
click at [420, 265] on button "Send us a message" at bounding box center [420, 267] width 83 height 15
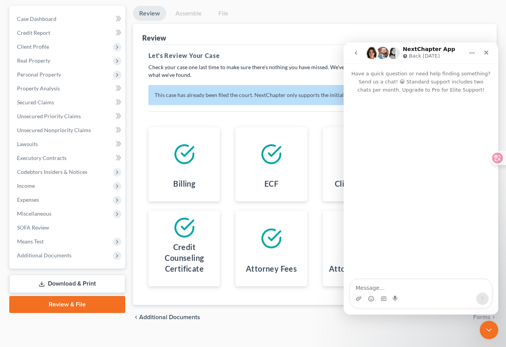
scroll to position [69, 0]
click at [358, 56] on button "go back" at bounding box center [355, 53] width 15 height 15
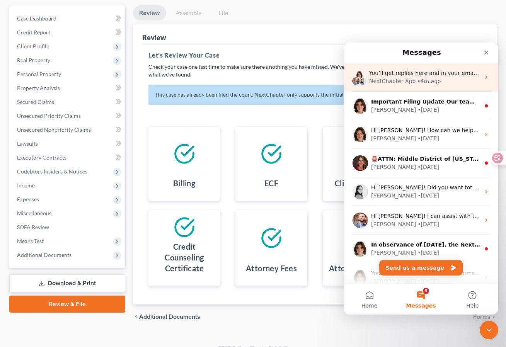
click at [447, 83] on div "NextChapter App • 4m ago" at bounding box center [424, 81] width 111 height 8
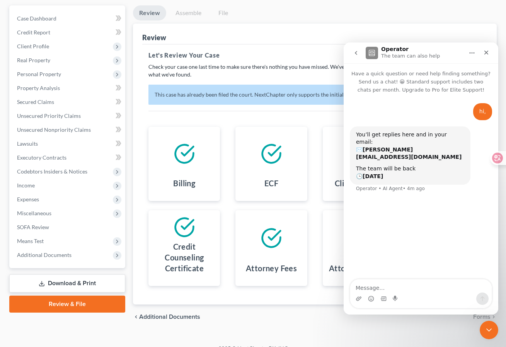
click at [398, 285] on textarea "Message…" at bounding box center [420, 285] width 141 height 13
click at [485, 51] on icon "Close" at bounding box center [486, 53] width 4 height 4
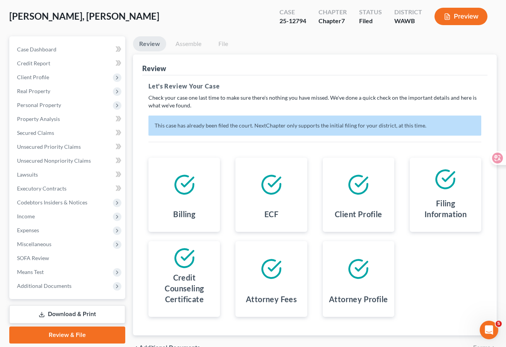
scroll to position [31, 0]
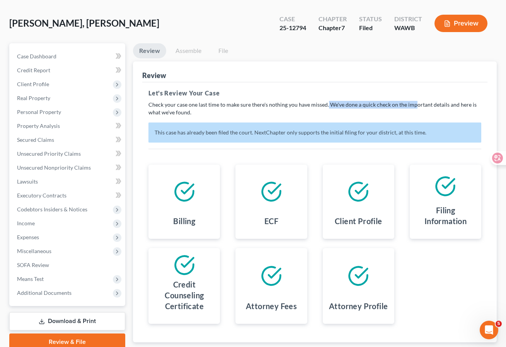
drag, startPoint x: 326, startPoint y: 105, endPoint x: 413, endPoint y: 107, distance: 86.2
click at [413, 107] on p "Check your case one last time to make sure there's nothing you have missed. We'…" at bounding box center [314, 108] width 333 height 15
click at [275, 116] on div "Let's Review Your Case Check your case one last time to make sure there's nothi…" at bounding box center [314, 210] width 333 height 245
drag, startPoint x: 224, startPoint y: 104, endPoint x: 293, endPoint y: 105, distance: 69.6
click at [293, 105] on p "Check your case one last time to make sure there's nothing you have missed. We'…" at bounding box center [314, 108] width 333 height 15
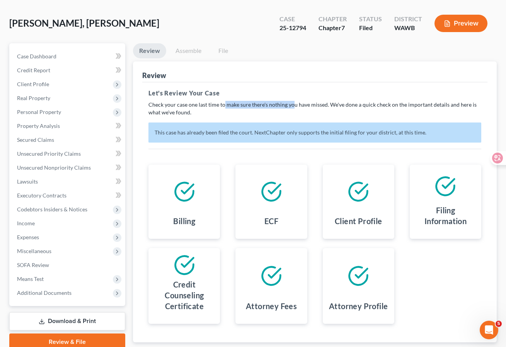
click at [189, 119] on div "Let's Review Your Case Check your case one last time to make sure there's nothi…" at bounding box center [314, 210] width 333 height 245
click at [189, 53] on link "Assemble" at bounding box center [188, 50] width 38 height 15
click at [222, 52] on link "File" at bounding box center [223, 50] width 25 height 15
click at [153, 50] on link "Review" at bounding box center [149, 50] width 33 height 15
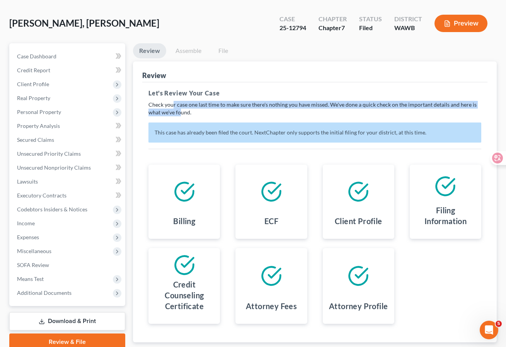
drag, startPoint x: 172, startPoint y: 101, endPoint x: 180, endPoint y: 111, distance: 12.1
click at [180, 111] on p "Check your case one last time to make sure there's nothing you have missed. We'…" at bounding box center [314, 108] width 333 height 15
click at [221, 121] on div "Let's Review Your Case Check your case one last time to make sure there's nothi…" at bounding box center [314, 210] width 333 height 245
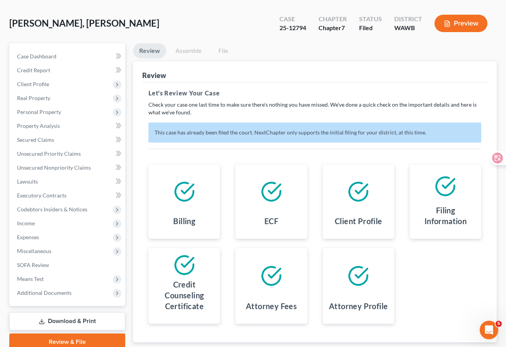
click at [225, 153] on div "Let's Review Your Case Check your case one last time to make sure there's nothi…" at bounding box center [314, 210] width 333 height 245
click at [221, 52] on link "File" at bounding box center [223, 50] width 25 height 15
click at [179, 51] on link "Assemble" at bounding box center [188, 50] width 38 height 15
click at [192, 51] on link "Assemble" at bounding box center [188, 50] width 38 height 15
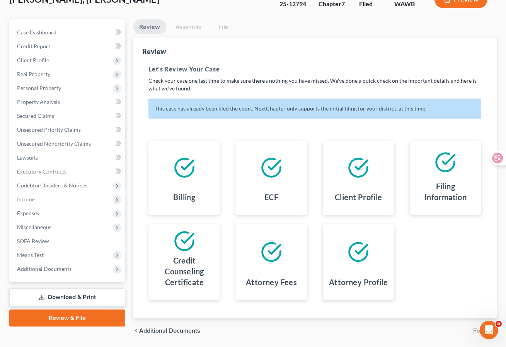
scroll to position [80, 0]
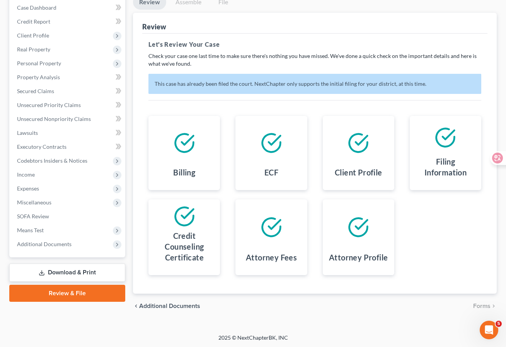
click at [165, 305] on span "Additional Documents" at bounding box center [169, 306] width 61 height 6
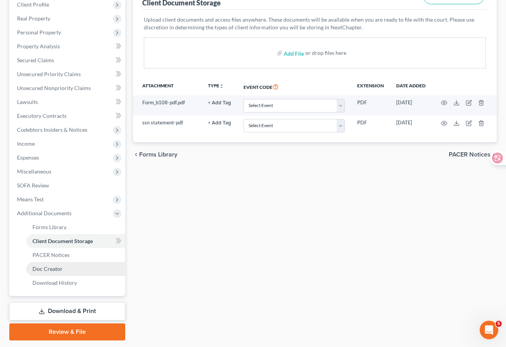
scroll to position [119, 0]
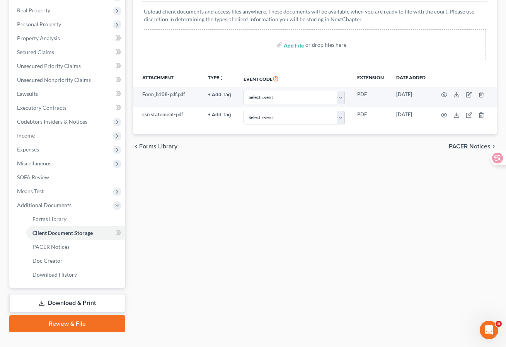
click at [76, 324] on link "Review & File" at bounding box center [67, 323] width 116 height 17
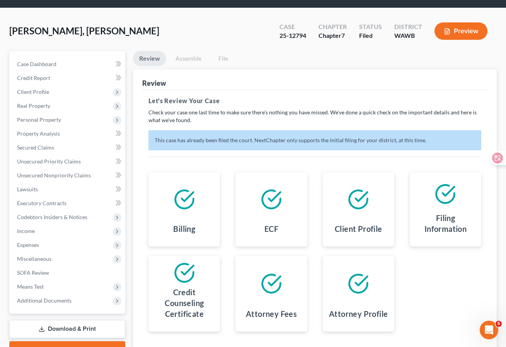
scroll to position [63, 0]
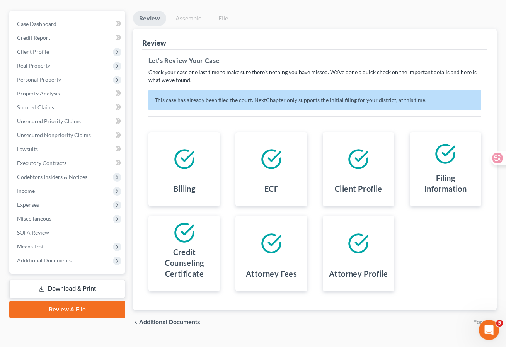
click at [484, 326] on icon "Open Intercom Messenger" at bounding box center [487, 329] width 13 height 13
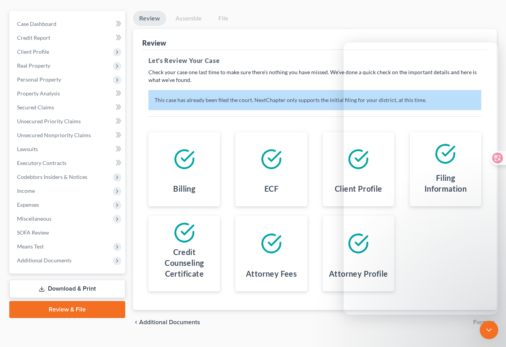
click at [399, 284] on textarea "Message…" at bounding box center [420, 285] width 141 height 13
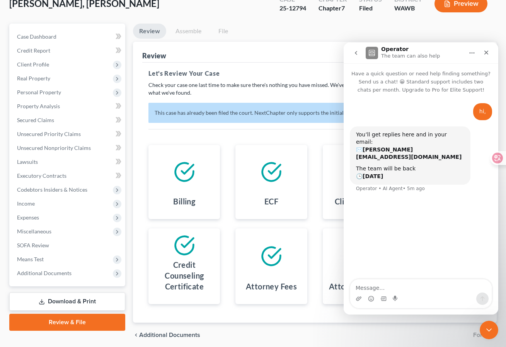
scroll to position [38, 0]
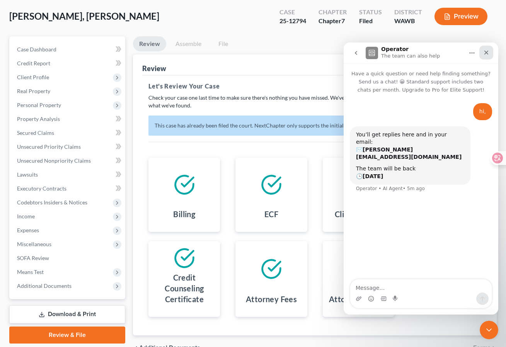
click at [485, 52] on icon "Close" at bounding box center [486, 53] width 4 height 4
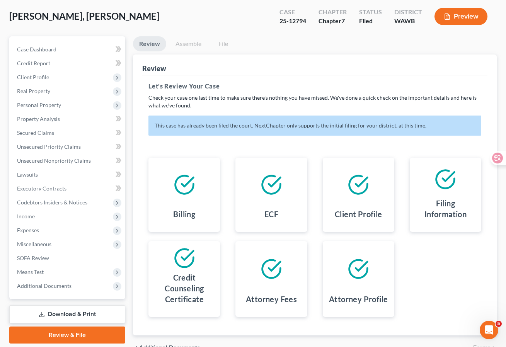
click at [222, 144] on div "Let's Review Your Case Check your case one last time to make sure there's nothi…" at bounding box center [314, 204] width 333 height 245
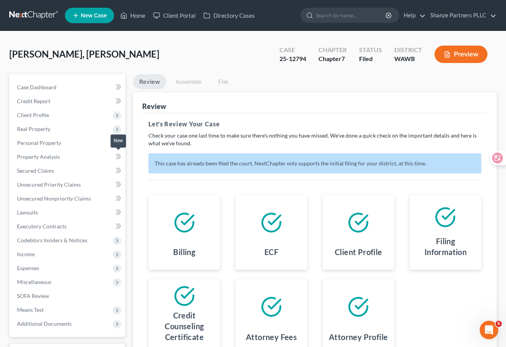
click at [123, 158] on span at bounding box center [119, 158] width 14 height 12
click at [129, 166] on div "Review Assemble File Review This court does not allow electronic filing for cas…" at bounding box center [314, 236] width 371 height 324
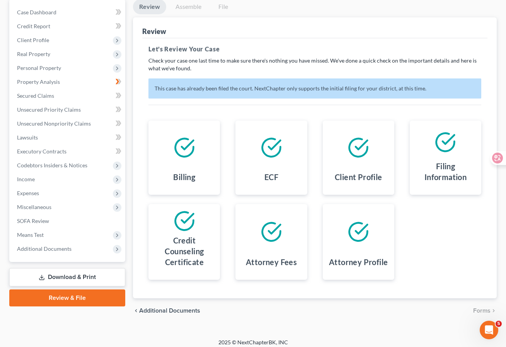
scroll to position [74, 0]
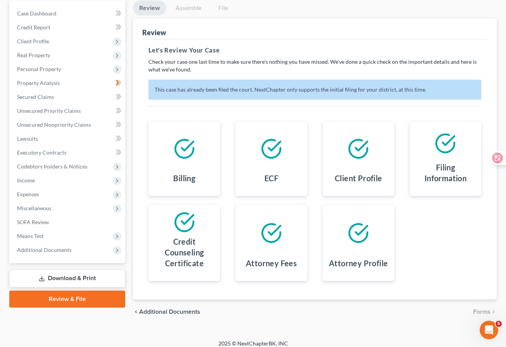
click at [135, 150] on div "Review This court does not allow electronic filing for cases without full payme…" at bounding box center [315, 159] width 364 height 281
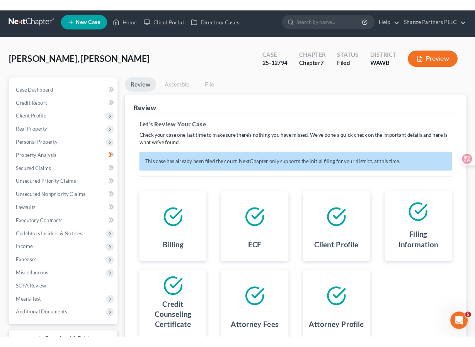
scroll to position [0, 0]
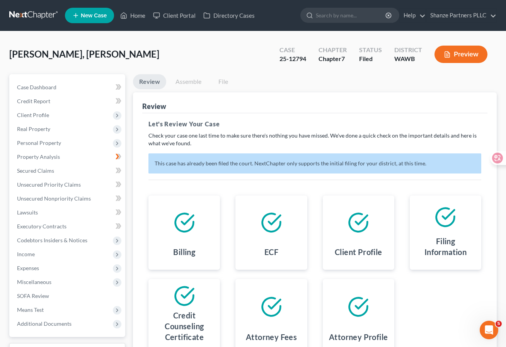
click at [191, 82] on link "Assemble" at bounding box center [188, 81] width 38 height 15
